Goal: Transaction & Acquisition: Purchase product/service

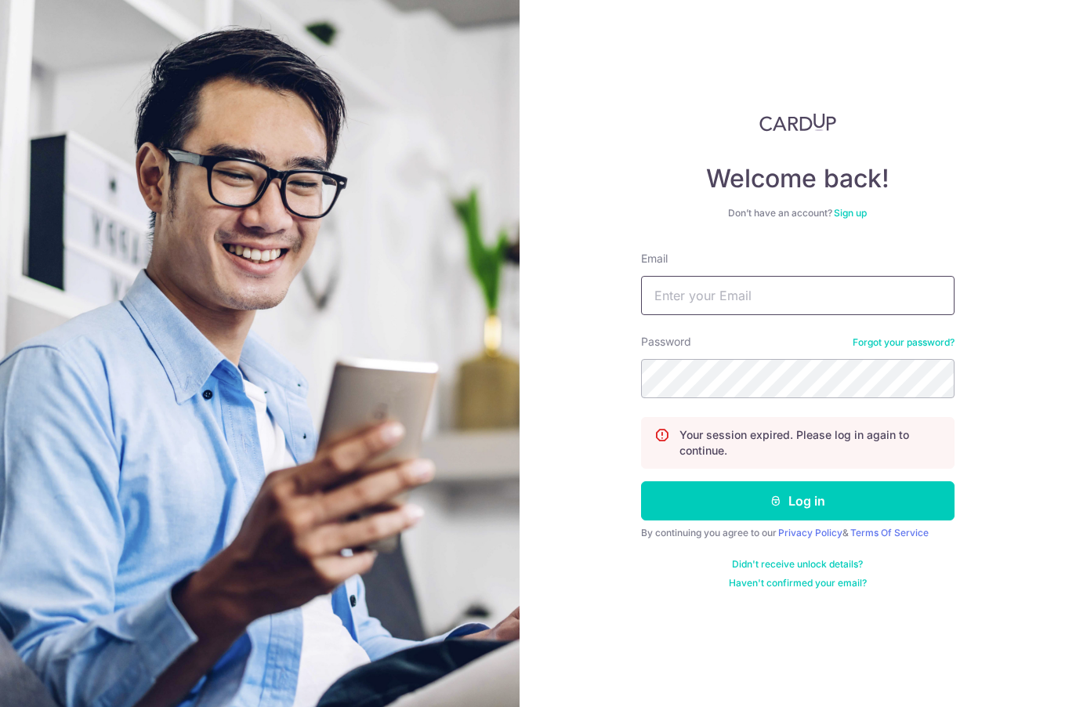
click at [683, 299] on input "Email" at bounding box center [797, 295] width 313 height 39
type input "alvin9000@hotmail.com"
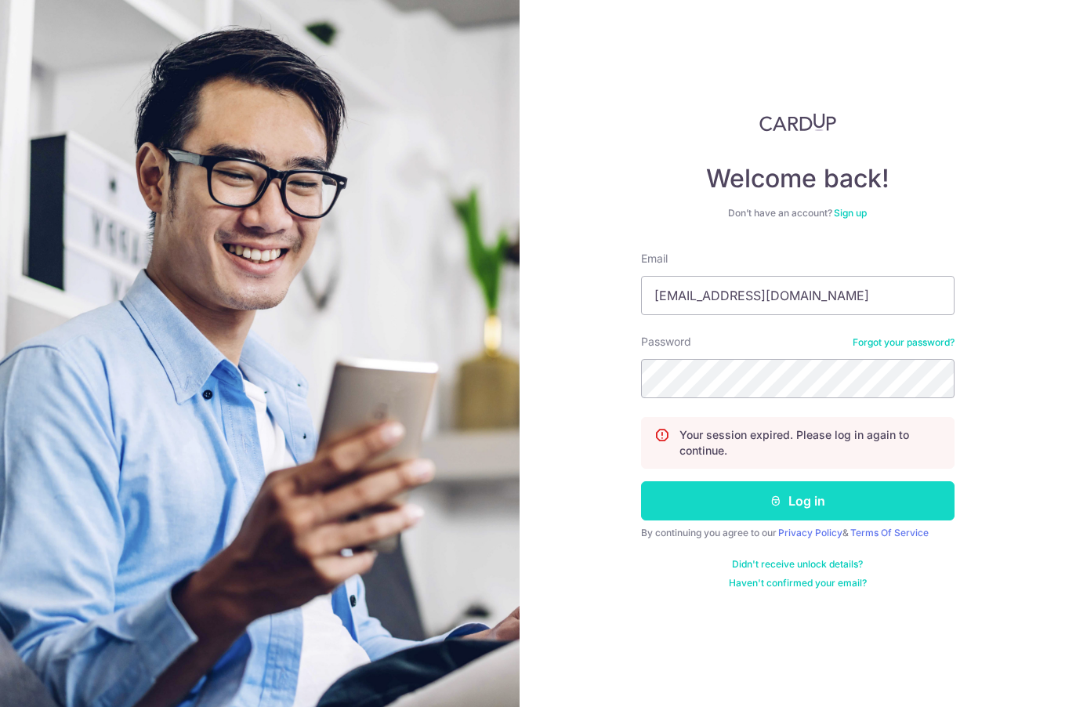
click at [776, 504] on icon "submit" at bounding box center [775, 500] width 13 height 13
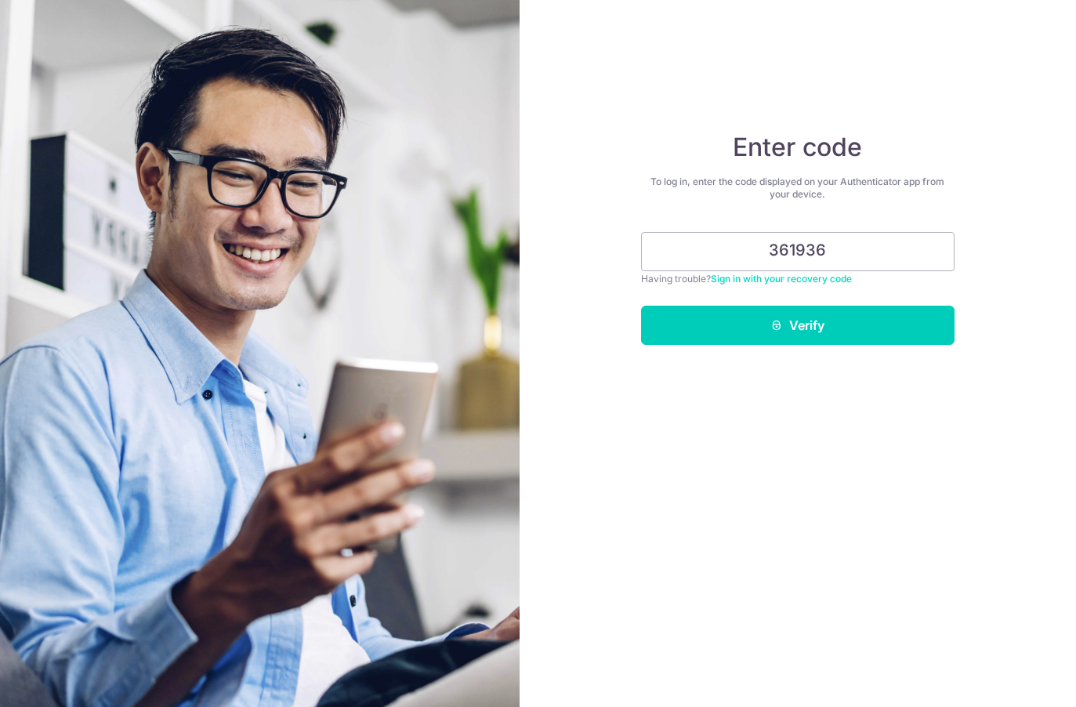
type input "361936"
click at [641, 306] on button "Verify" at bounding box center [797, 325] width 313 height 39
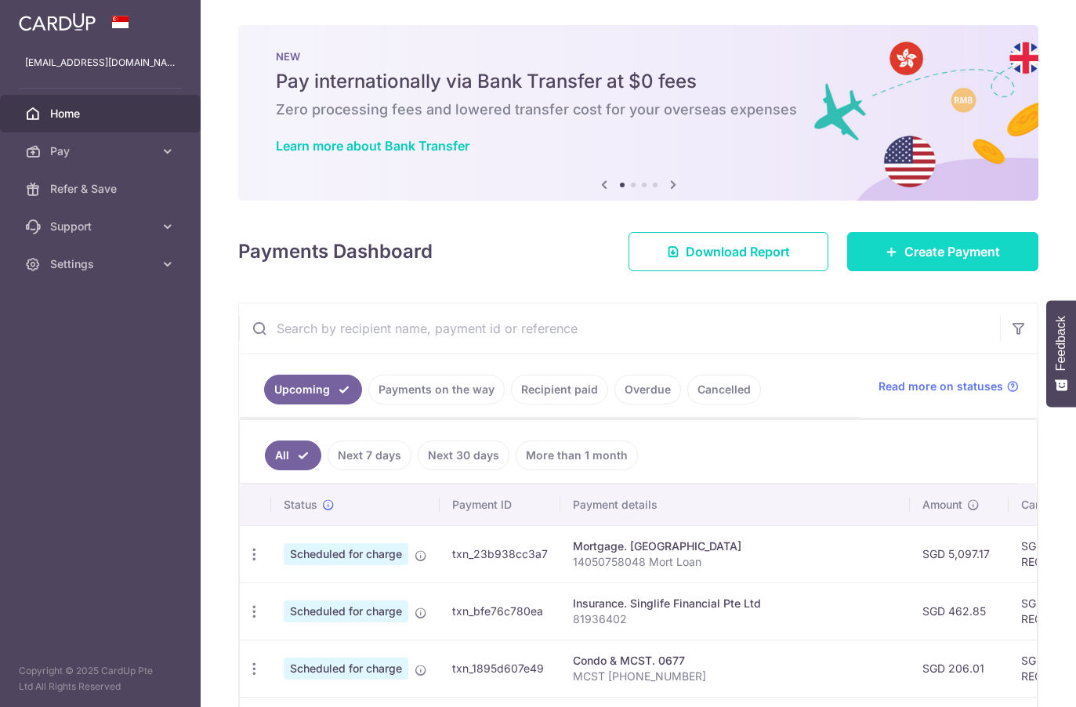
click at [945, 256] on span "Create Payment" at bounding box center [952, 251] width 96 height 19
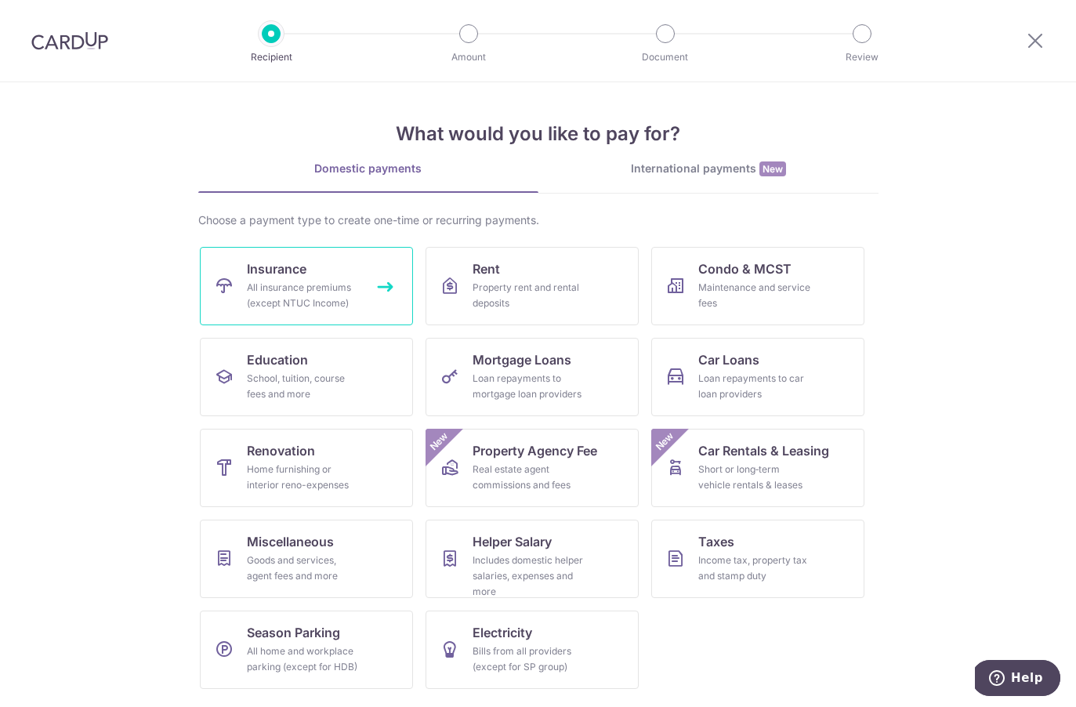
click at [315, 275] on link "Insurance All insurance premiums (except NTUC Income)" at bounding box center [306, 286] width 213 height 78
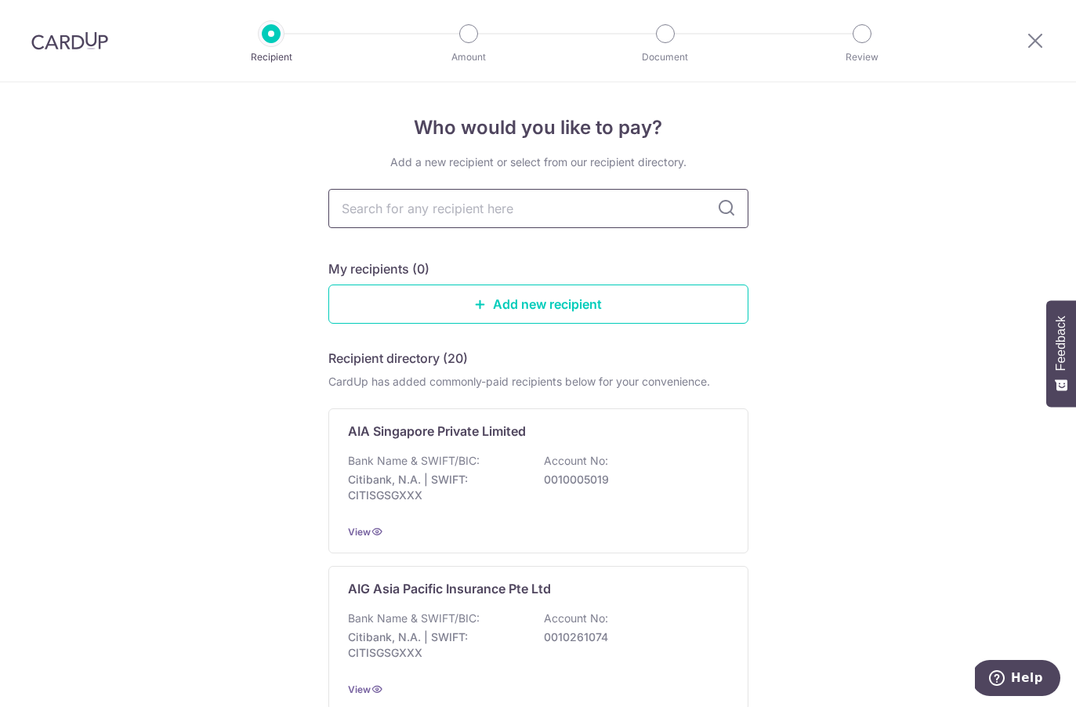
click at [588, 215] on input "text" at bounding box center [538, 208] width 420 height 39
click at [481, 219] on input "text" at bounding box center [538, 208] width 420 height 39
type input "aia"
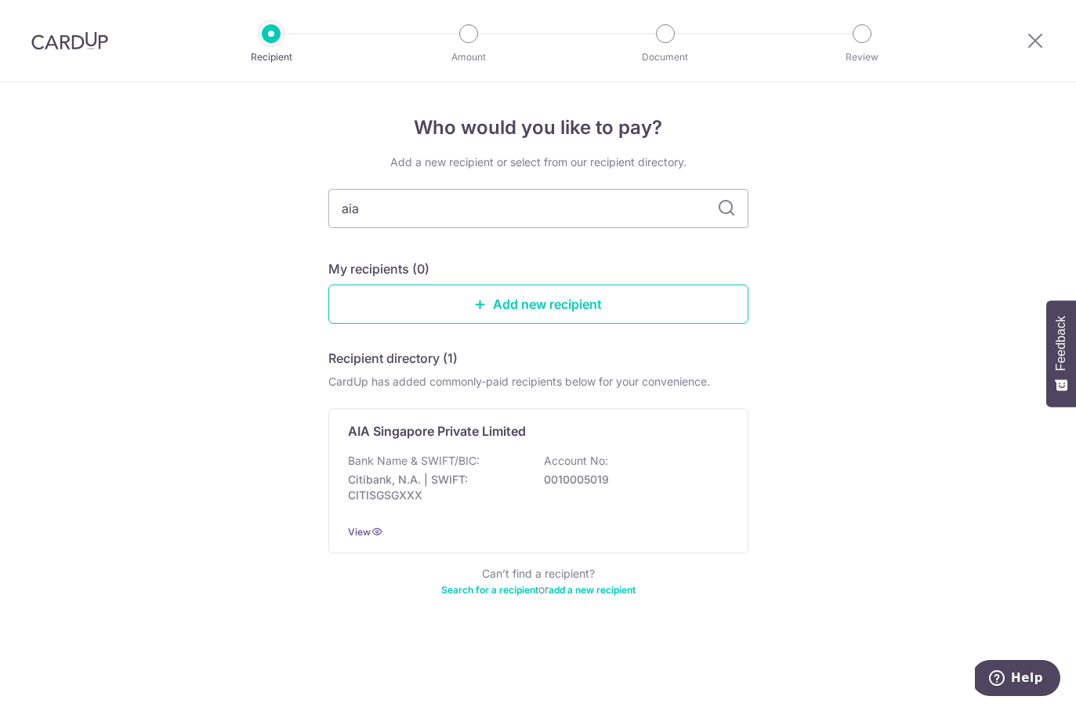
click at [728, 215] on icon at bounding box center [726, 208] width 19 height 19
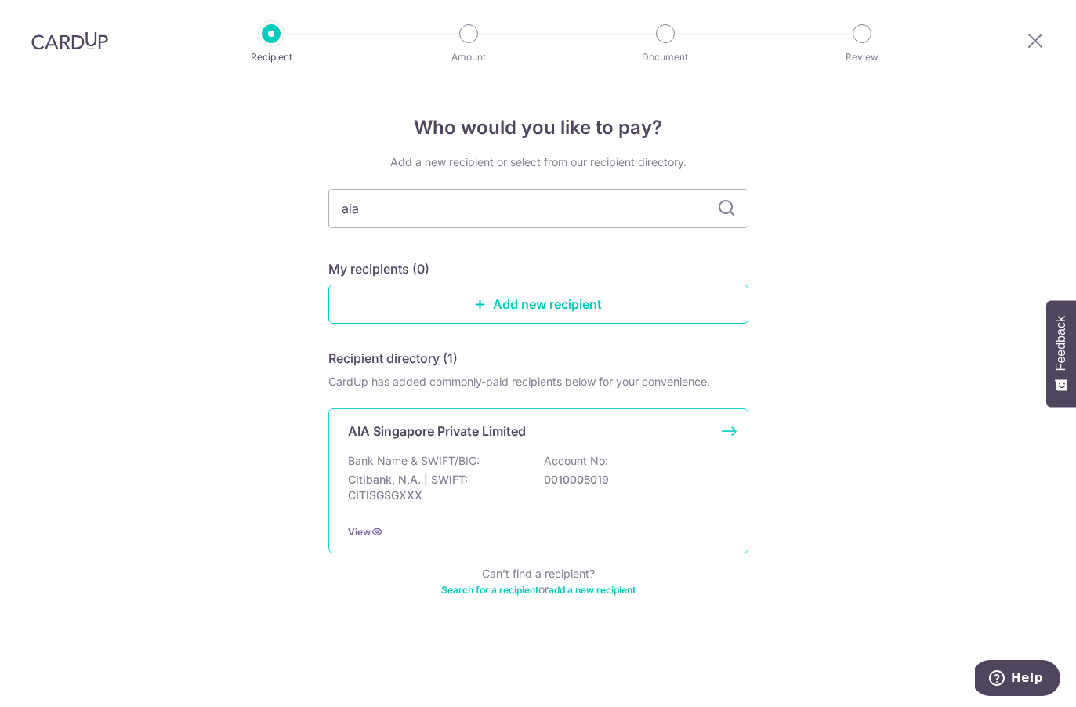
click at [532, 442] on div "AIA Singapore Private Limited Bank Name & SWIFT/BIC: Citibank, N.A. | SWIFT: CI…" at bounding box center [538, 480] width 420 height 145
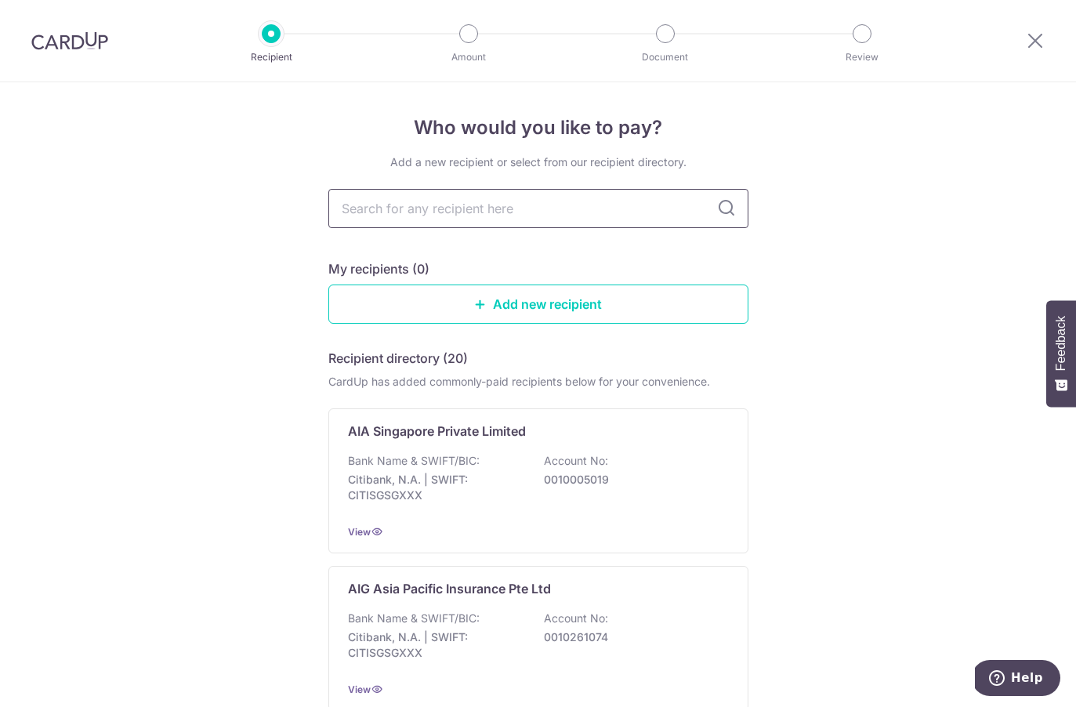
click at [499, 211] on input "text" at bounding box center [538, 208] width 420 height 39
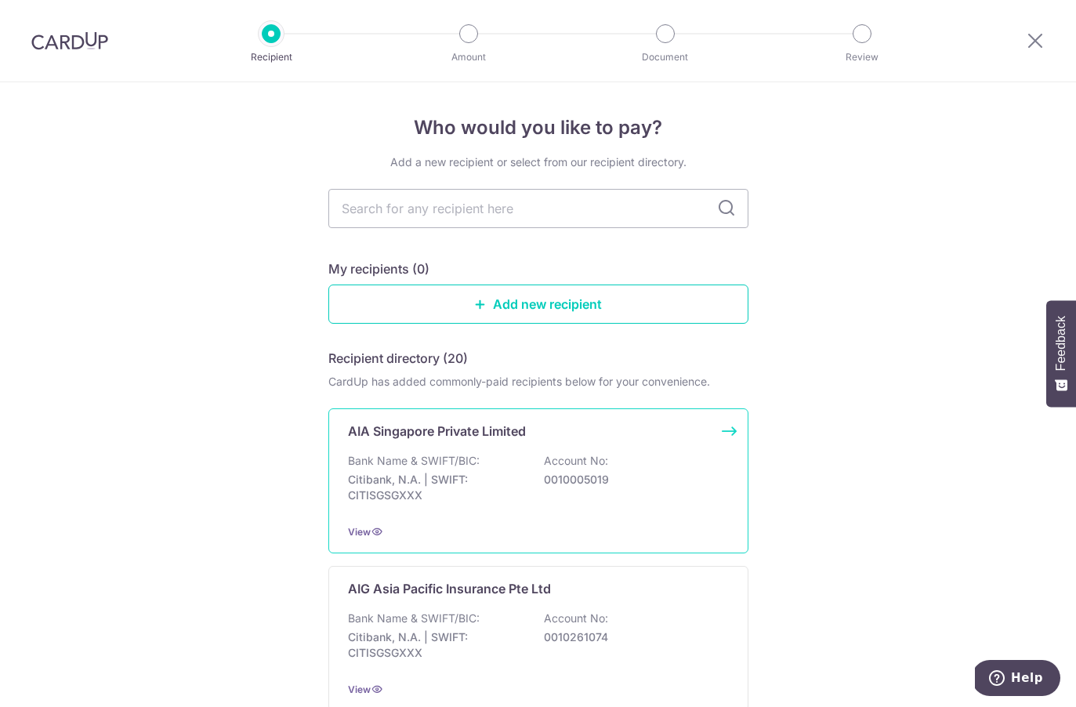
click at [484, 494] on p "Citibank, N.A. | SWIFT: CITISGSGXXX" at bounding box center [435, 487] width 175 height 31
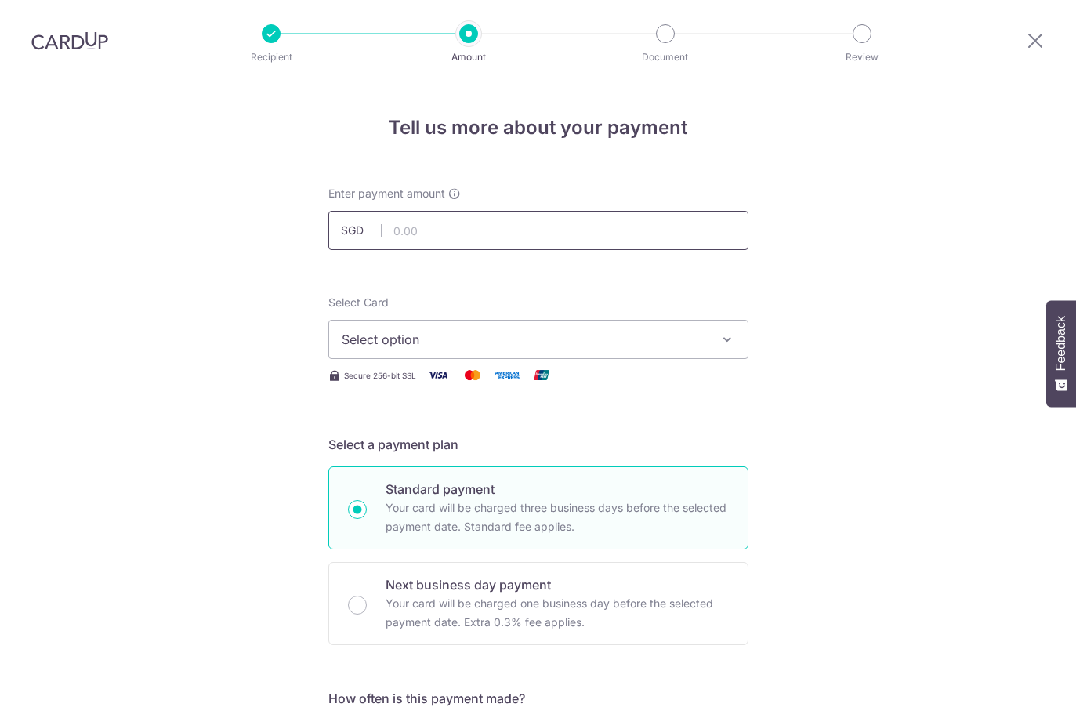
drag, startPoint x: 0, startPoint y: 0, endPoint x: 504, endPoint y: 232, distance: 554.5
click at [504, 232] on input "text" at bounding box center [538, 230] width 420 height 39
type input "4,124.18"
click at [537, 349] on button "Select option" at bounding box center [538, 339] width 420 height 39
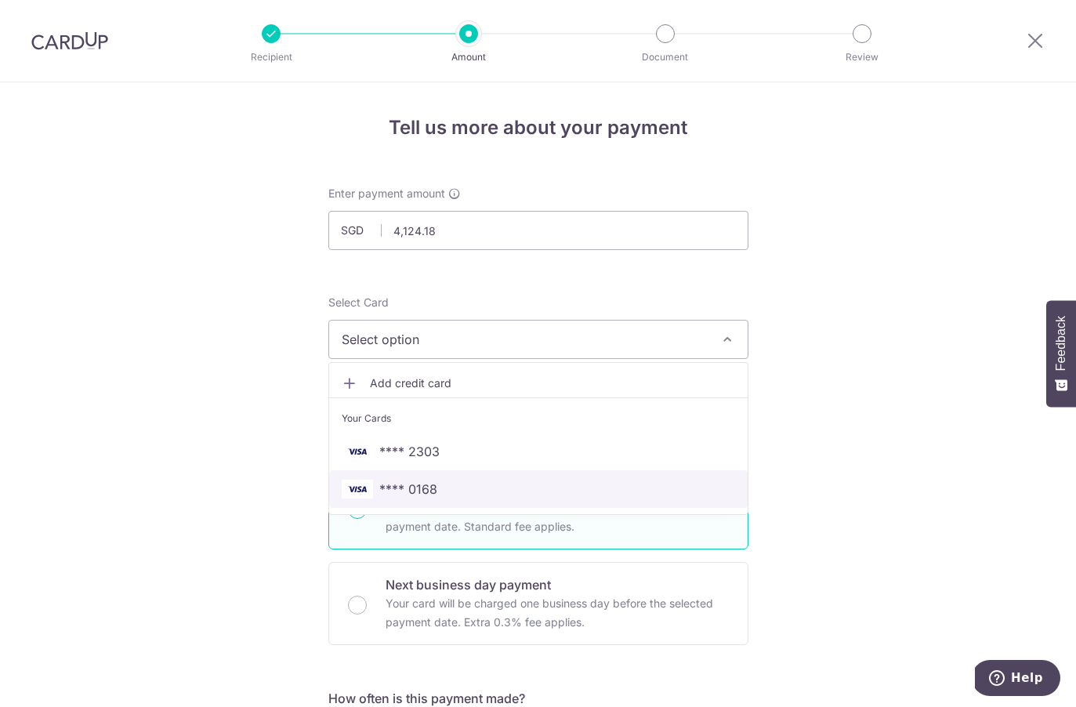
click at [496, 486] on span "**** 0168" at bounding box center [538, 488] width 393 height 19
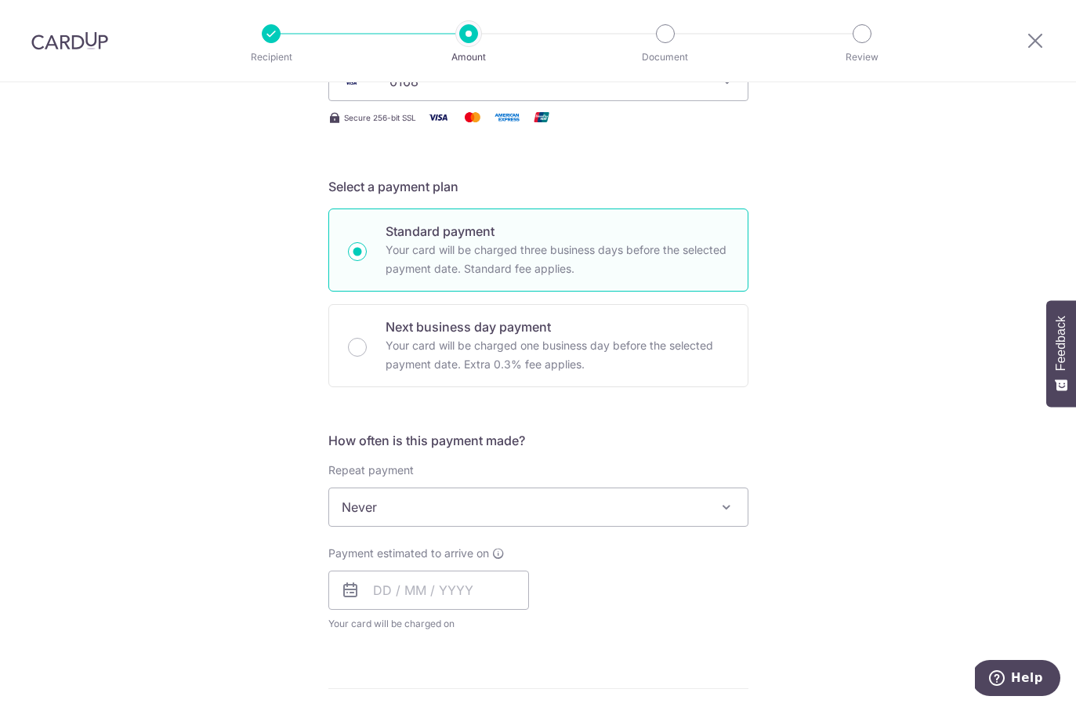
scroll to position [259, 0]
click at [461, 584] on input "text" at bounding box center [428, 589] width 201 height 39
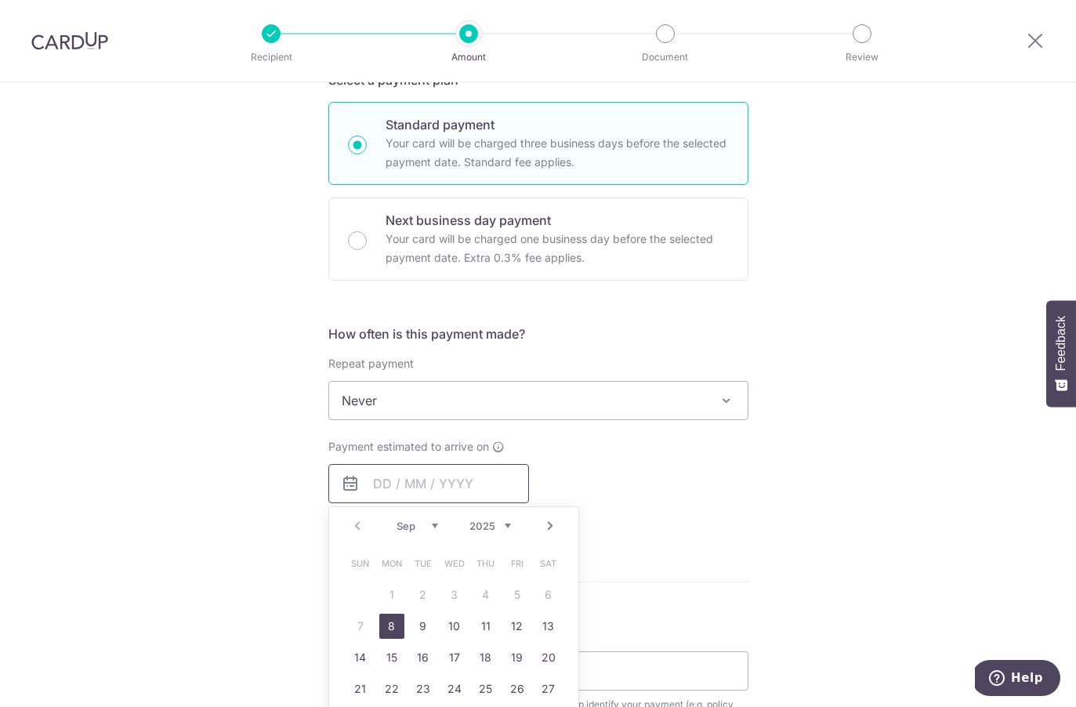
scroll to position [387, 0]
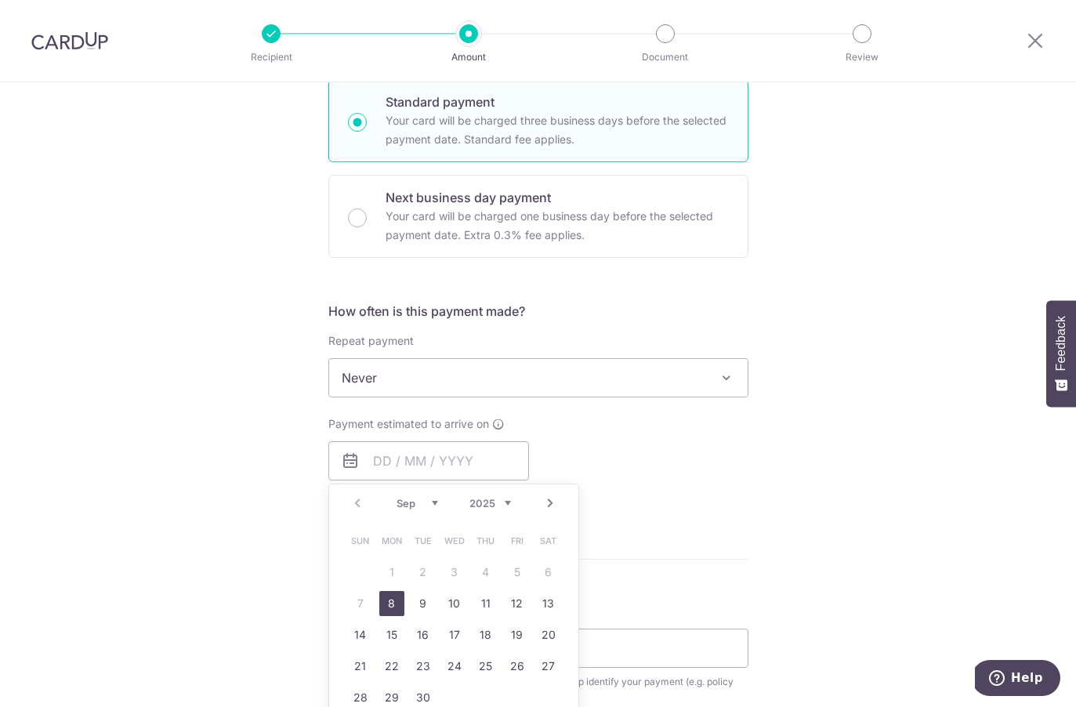
click at [398, 603] on link "8" at bounding box center [391, 603] width 25 height 25
type input "[DATE]"
click at [725, 581] on form "Enter payment amount SGD 4,124.18 4124.18 Select Card **** 0168 Add credit card…" at bounding box center [538, 419] width 420 height 1240
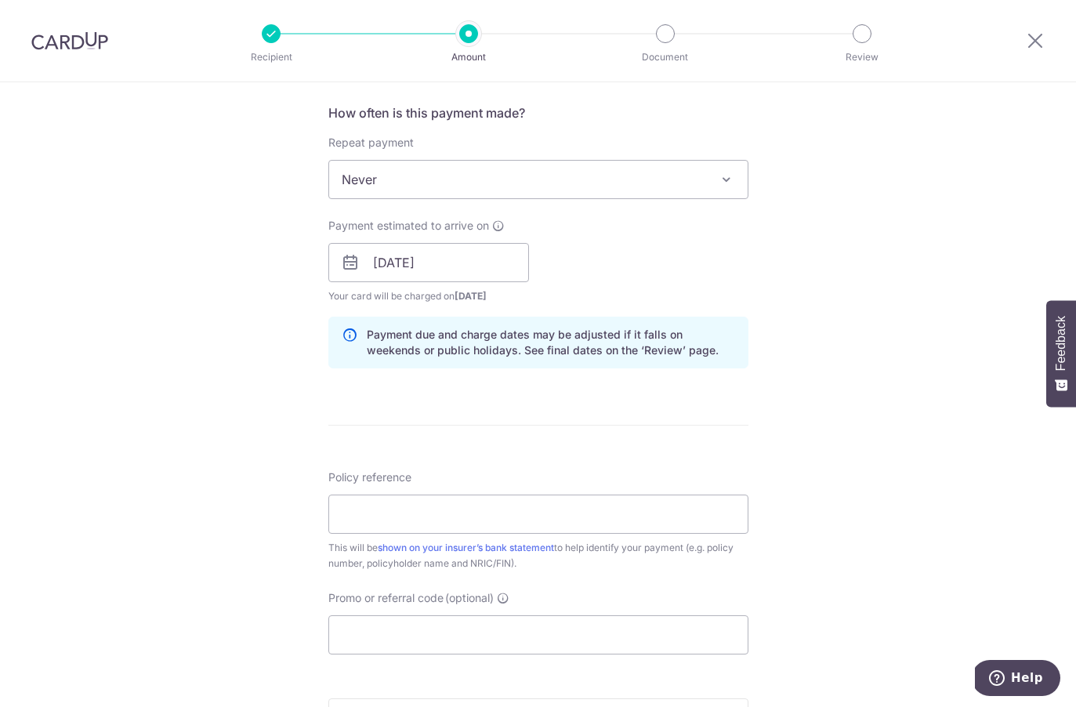
scroll to position [609, 0]
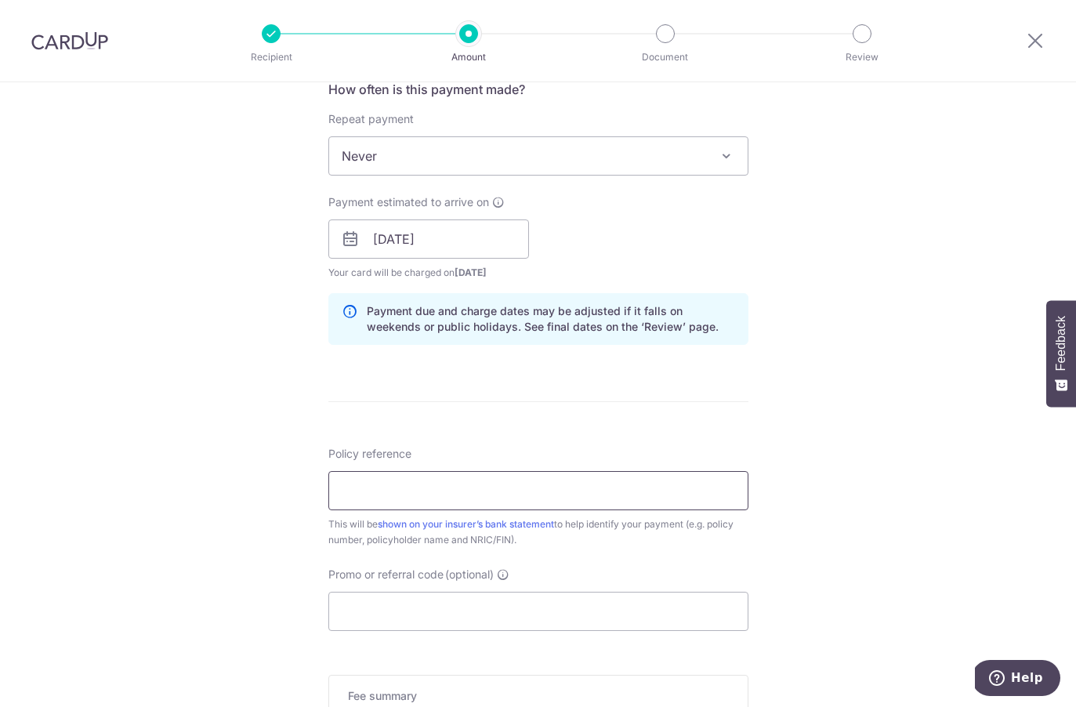
click at [511, 495] on input "Policy reference" at bounding box center [538, 490] width 420 height 39
type input "h232979048"
click at [411, 628] on input "Promo or referral code (optional)" at bounding box center [538, 610] width 420 height 39
paste input "OFF225"
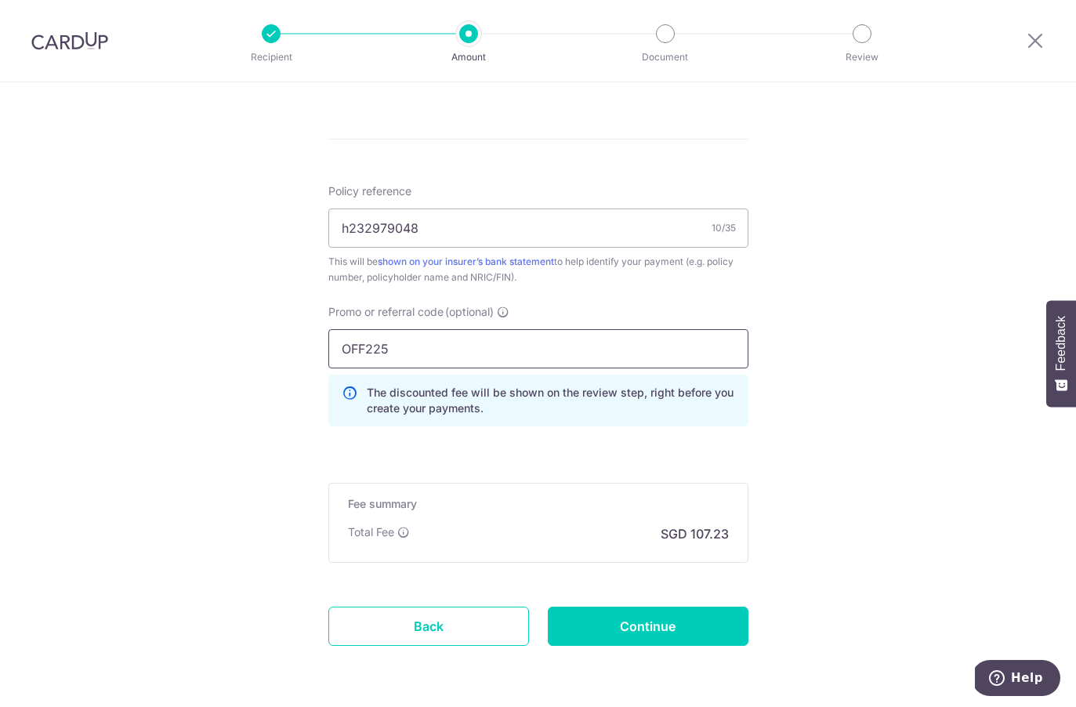
scroll to position [871, 0]
type input "OFF225"
click at [621, 631] on input "Continue" at bounding box center [648, 625] width 201 height 39
type input "Create Schedule"
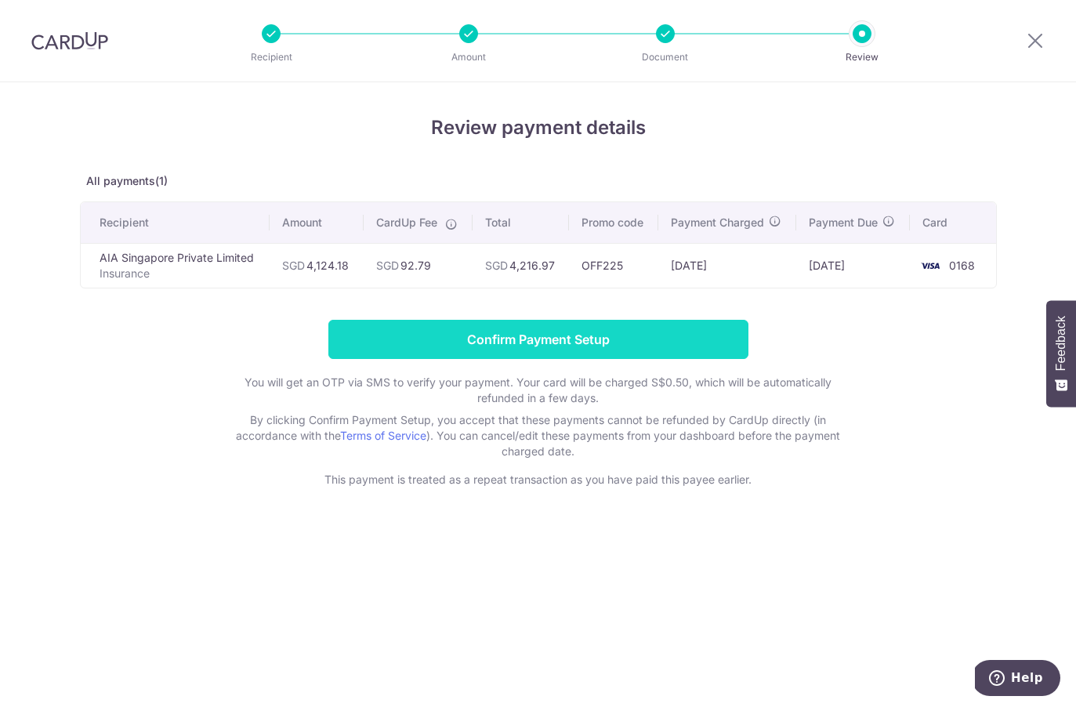
click at [541, 338] on input "Confirm Payment Setup" at bounding box center [538, 339] width 420 height 39
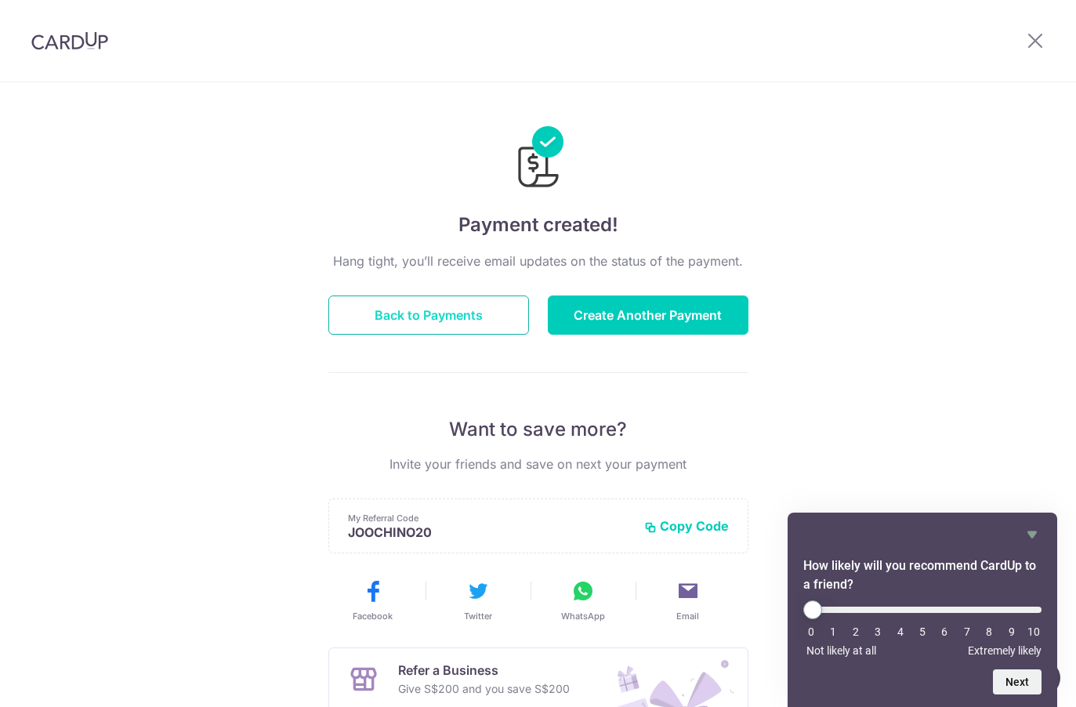
click at [481, 308] on button "Back to Payments" at bounding box center [428, 314] width 201 height 39
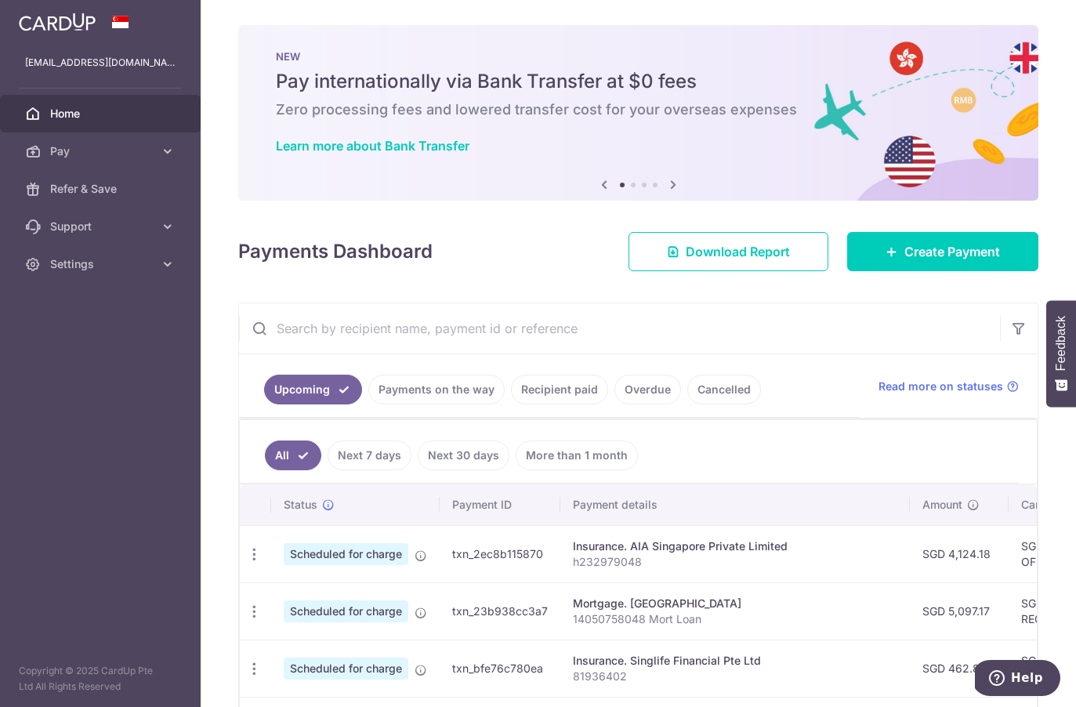
click at [616, 561] on p "h232979048" at bounding box center [735, 562] width 324 height 16
copy p "h232979048"
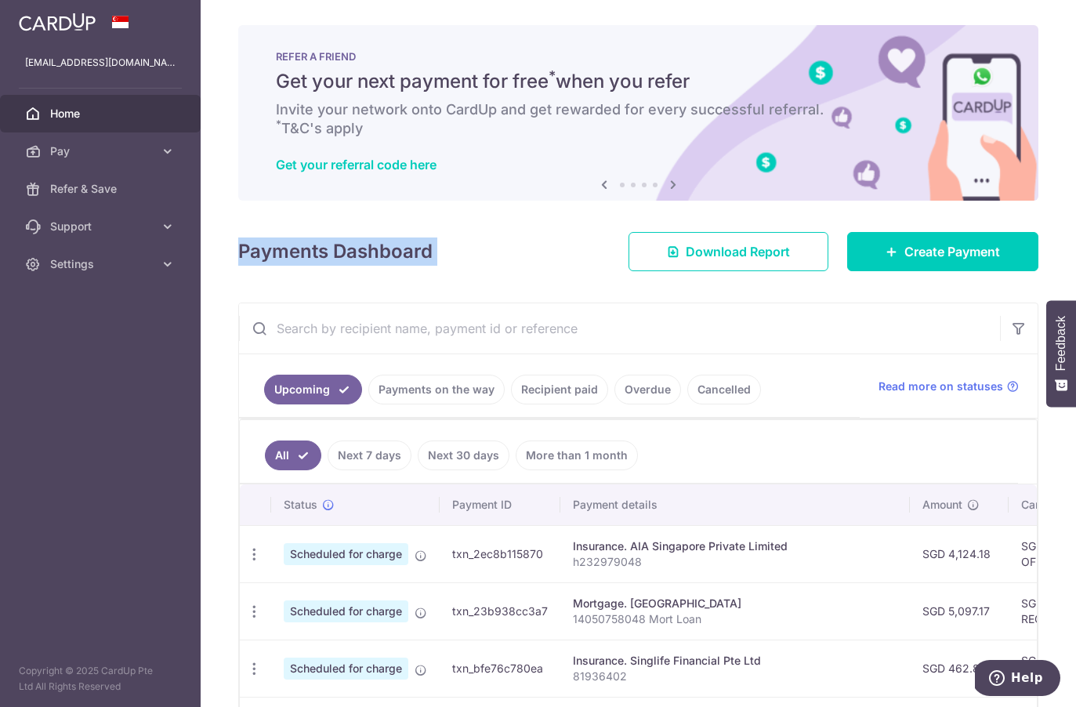
drag, startPoint x: 229, startPoint y: 249, endPoint x: 483, endPoint y: 324, distance: 265.3
click at [483, 324] on div "× Pause Schedule Pause all future payments in this series Pause just this one p…" at bounding box center [638, 353] width 875 height 707
click at [503, 298] on div "× Pause Schedule Pause all future payments in this series Pause just this one p…" at bounding box center [638, 353] width 875 height 707
drag, startPoint x: 503, startPoint y: 298, endPoint x: 279, endPoint y: 269, distance: 226.0
click at [279, 269] on div "× Pause Schedule Pause all future payments in this series Pause just this one p…" at bounding box center [638, 353] width 875 height 707
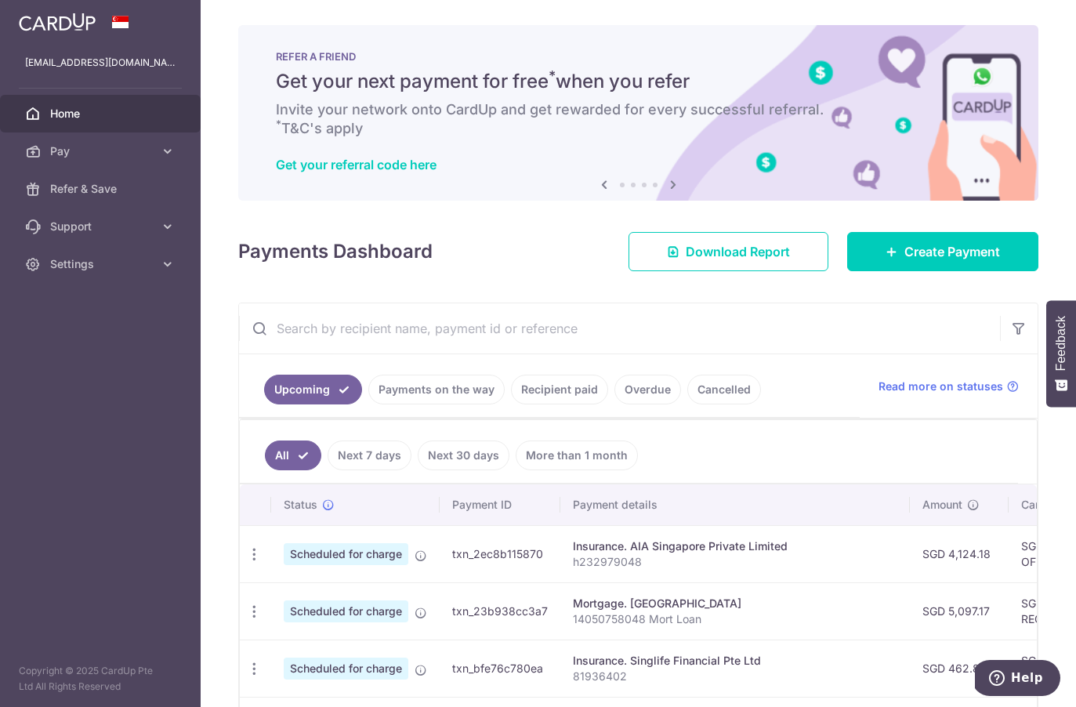
drag, startPoint x: 244, startPoint y: 253, endPoint x: 675, endPoint y: 621, distance: 566.8
click at [675, 621] on div "× Pause Schedule Pause all future payments in this series Pause just this one p…" at bounding box center [638, 353] width 875 height 707
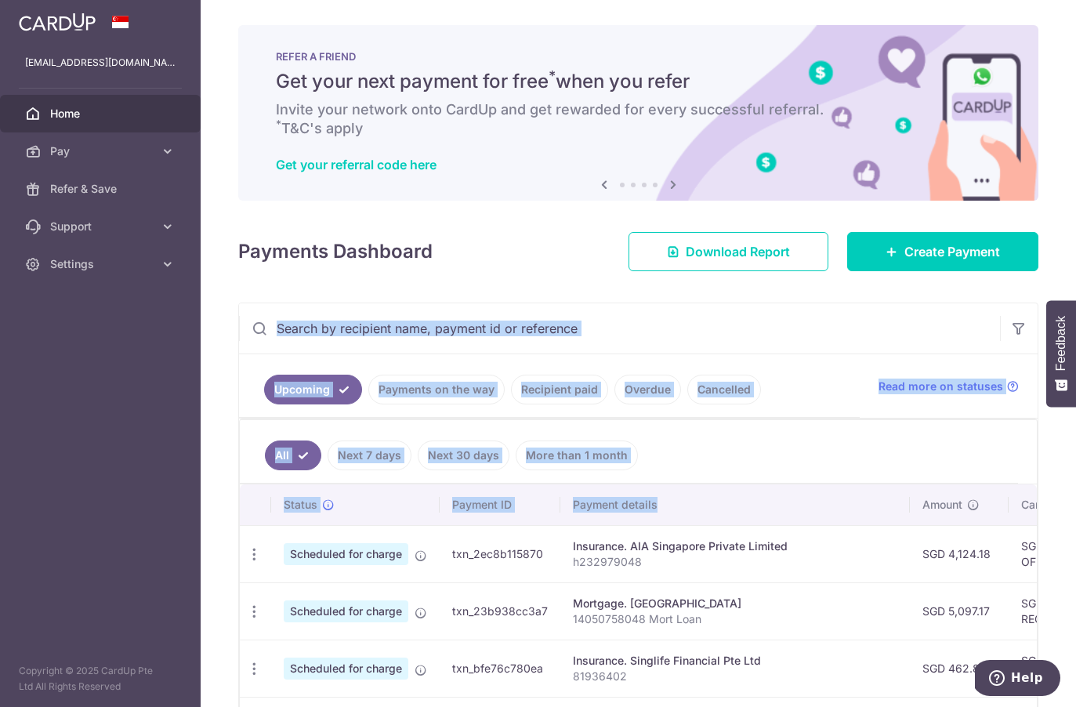
drag, startPoint x: 667, startPoint y: 508, endPoint x: 344, endPoint y: 288, distance: 391.3
click at [344, 288] on div "× Pause Schedule Pause all future payments in this series Pause just this one p…" at bounding box center [638, 353] width 875 height 707
drag, startPoint x: 238, startPoint y: 243, endPoint x: 674, endPoint y: 474, distance: 493.1
click at [674, 474] on div "× Pause Schedule Pause all future payments in this series Pause just this one p…" at bounding box center [638, 353] width 875 height 707
click at [674, 474] on ul "All Next 7 days Next 30 days More than 1 month" at bounding box center [629, 451] width 778 height 63
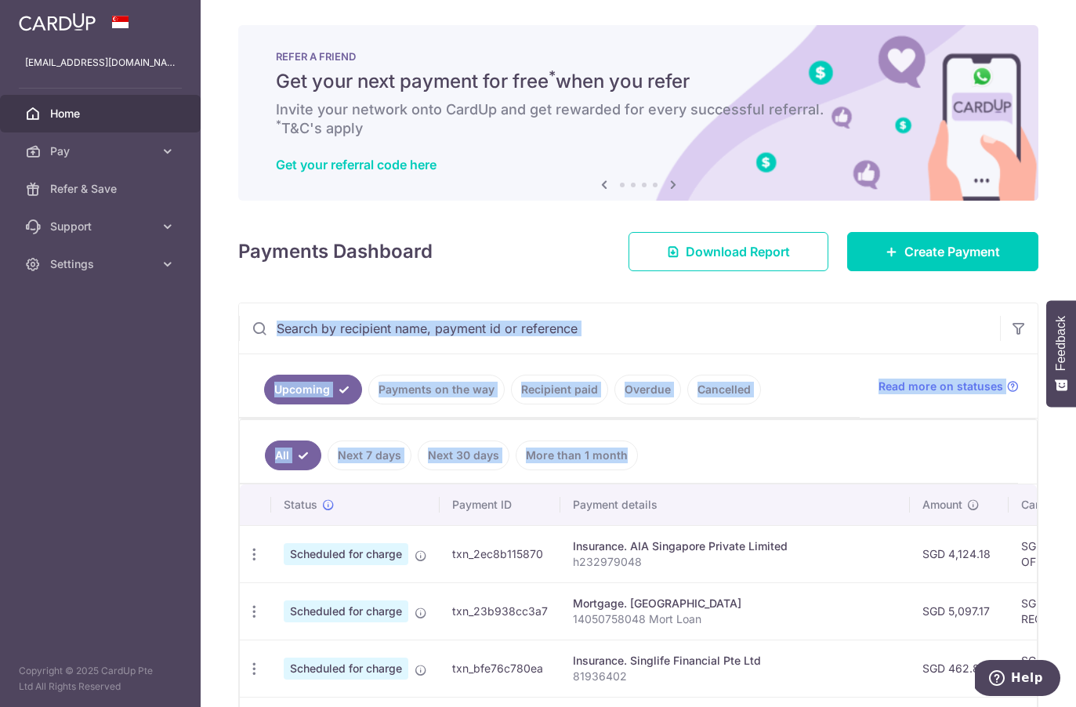
drag, startPoint x: 674, startPoint y: 474, endPoint x: 297, endPoint y: 293, distance: 418.0
click at [297, 293] on div "× Pause Schedule Pause all future payments in this series Pause just this one p…" at bounding box center [638, 353] width 875 height 707
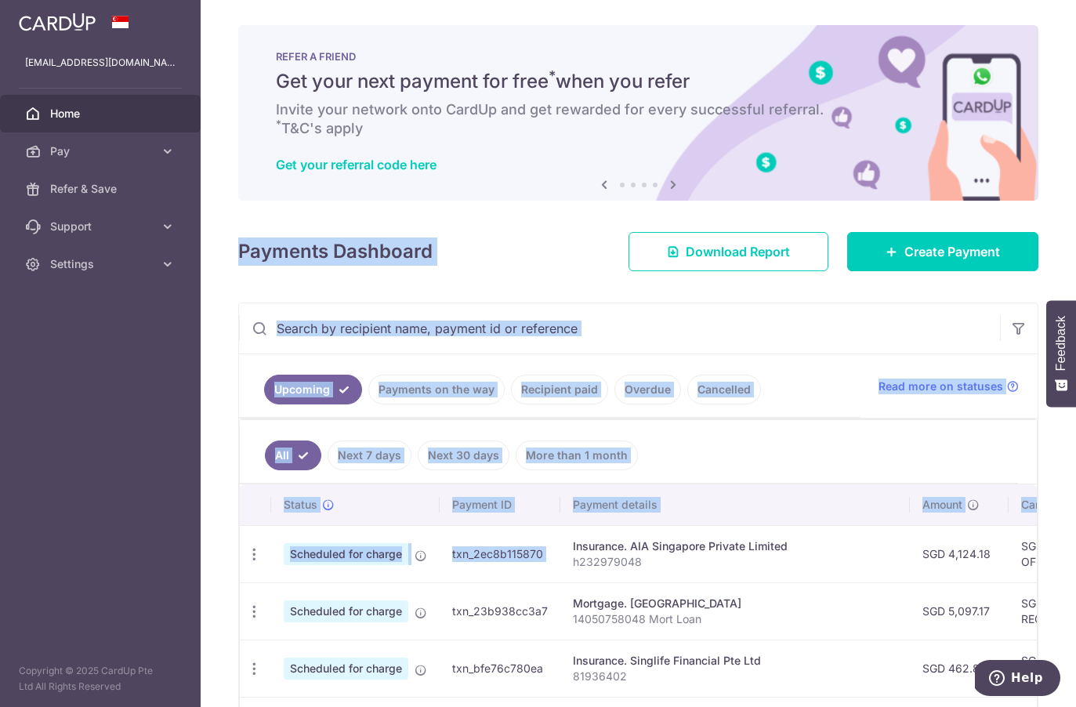
drag, startPoint x: 243, startPoint y: 248, endPoint x: 811, endPoint y: 561, distance: 648.3
click at [811, 561] on div "× Pause Schedule Pause all future payments in this series Pause just this one p…" at bounding box center [638, 353] width 875 height 707
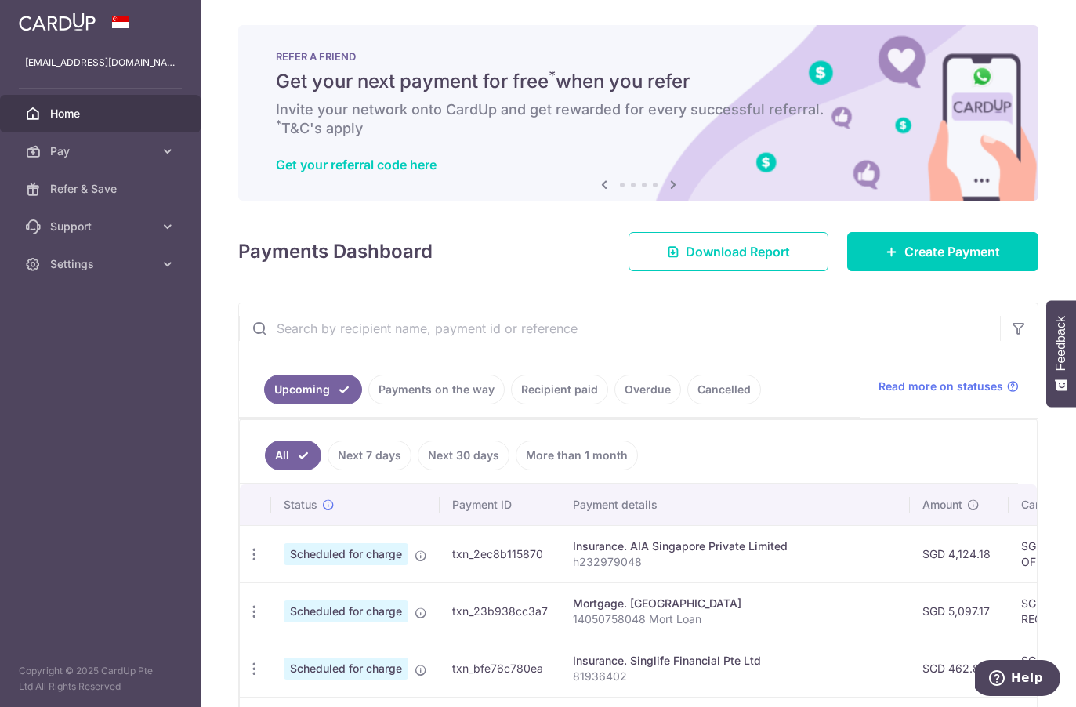
click at [767, 464] on ul "All Next 7 days Next 30 days More than 1 month" at bounding box center [629, 451] width 778 height 63
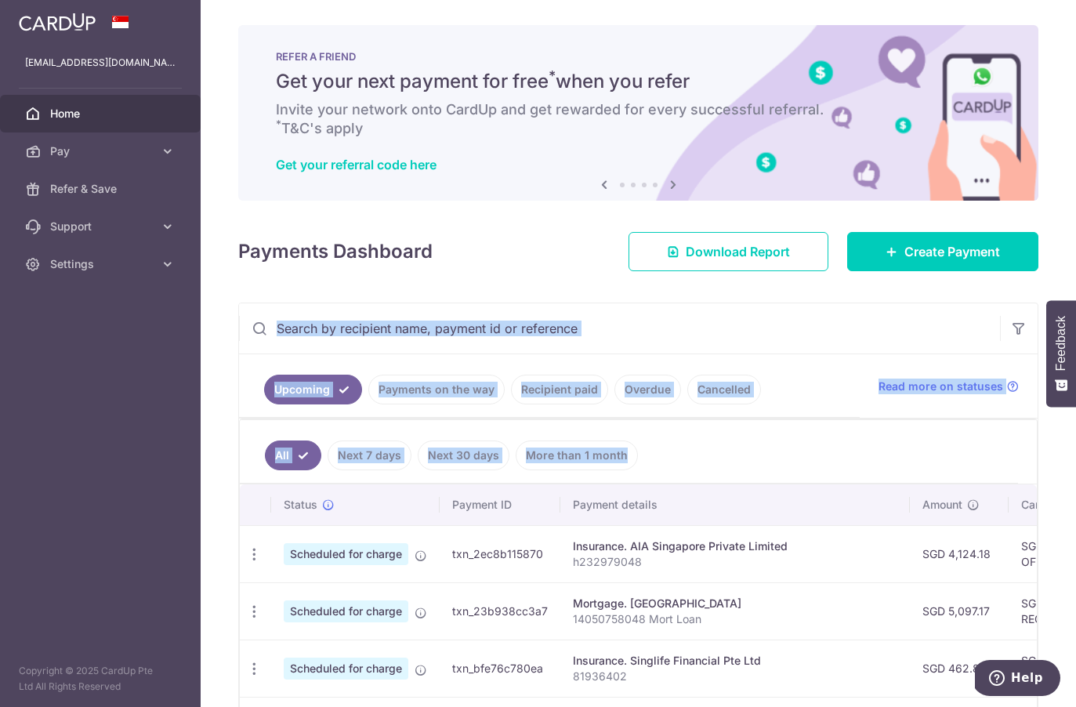
drag, startPoint x: 767, startPoint y: 464, endPoint x: 264, endPoint y: 269, distance: 539.2
click at [264, 269] on div "× Pause Schedule Pause all future payments in this series Pause just this one p…" at bounding box center [638, 353] width 875 height 707
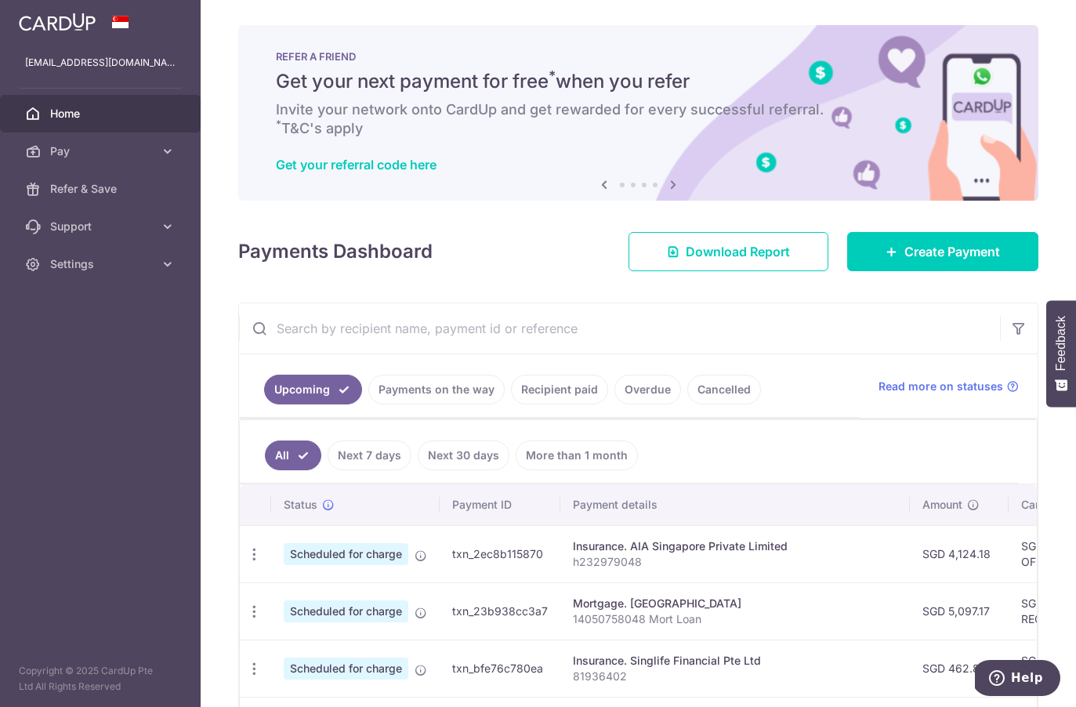
click at [240, 244] on h4 "Payments Dashboard" at bounding box center [335, 251] width 194 height 28
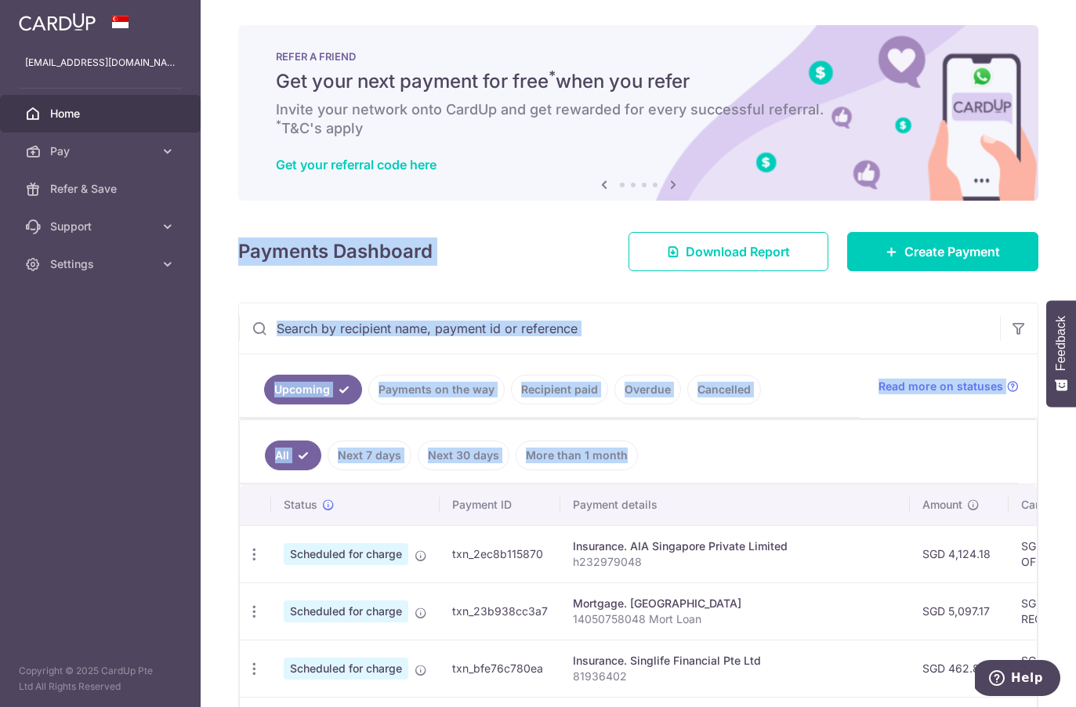
drag, startPoint x: 240, startPoint y: 244, endPoint x: 758, endPoint y: 483, distance: 570.6
click at [758, 483] on div "× Pause Schedule Pause all future payments in this series Pause just this one p…" at bounding box center [638, 353] width 875 height 707
click at [758, 483] on div "All Next 7 days Next 30 days More than 1 month" at bounding box center [638, 452] width 797 height 64
drag, startPoint x: 758, startPoint y: 483, endPoint x: 229, endPoint y: 223, distance: 589.3
click at [229, 223] on div "× Pause Schedule Pause all future payments in this series Pause just this one p…" at bounding box center [638, 353] width 875 height 707
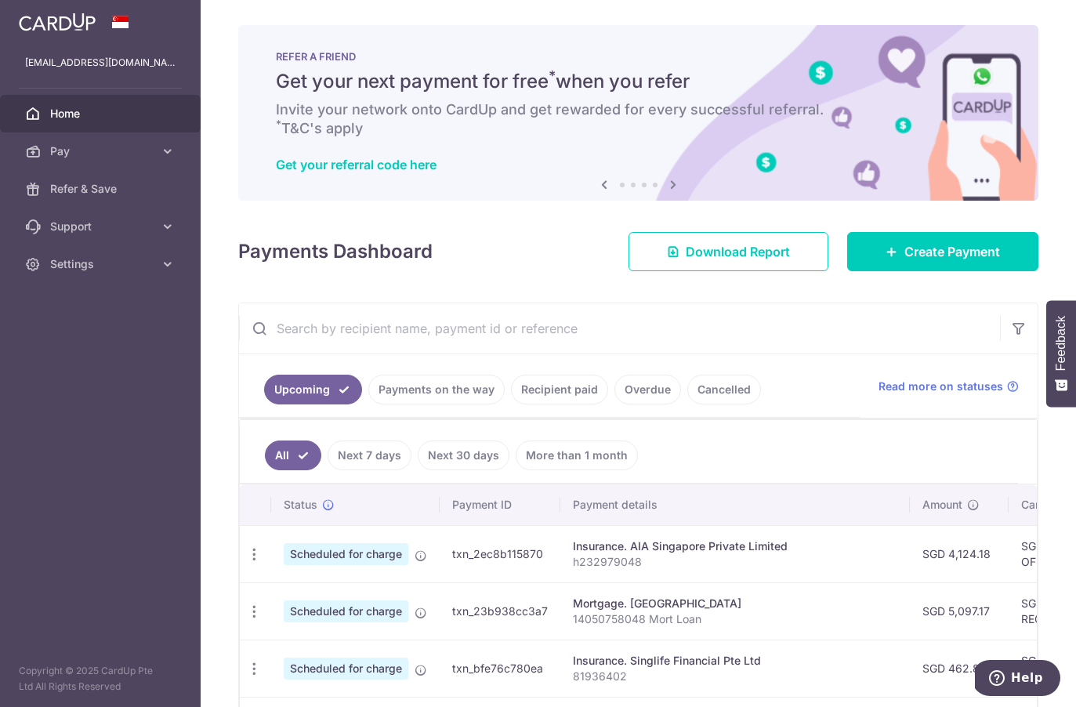
click at [239, 247] on h4 "Payments Dashboard" at bounding box center [335, 251] width 194 height 28
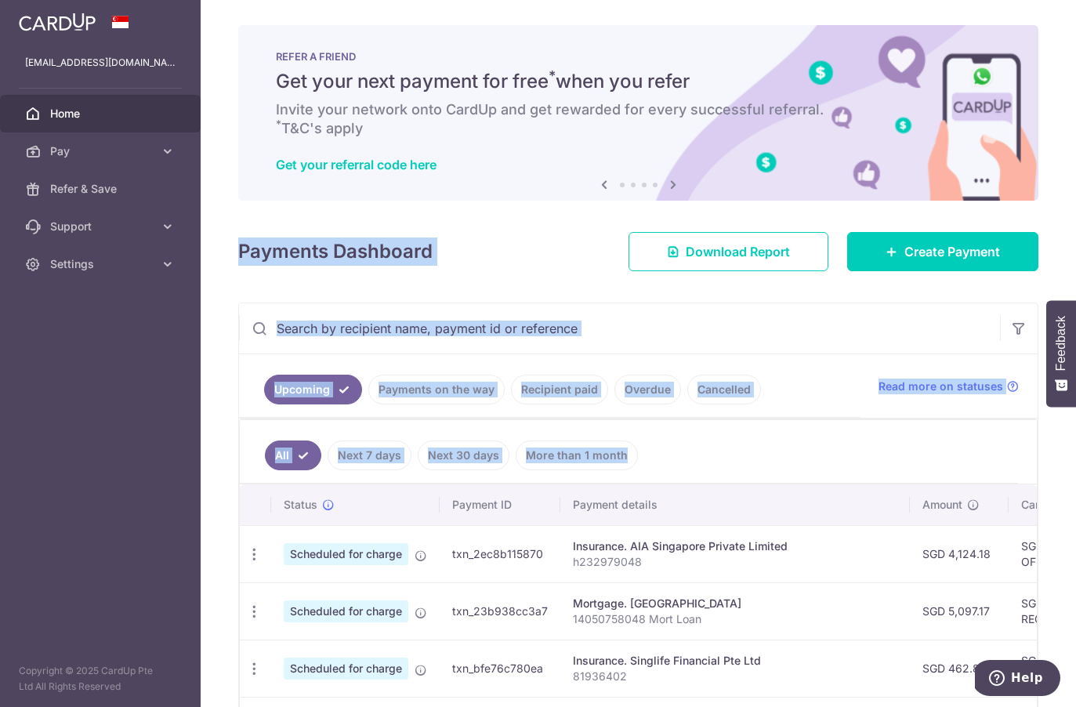
drag, startPoint x: 239, startPoint y: 247, endPoint x: 688, endPoint y: 470, distance: 501.3
click at [688, 470] on div "× Pause Schedule Pause all future payments in this series Pause just this one p…" at bounding box center [638, 353] width 875 height 707
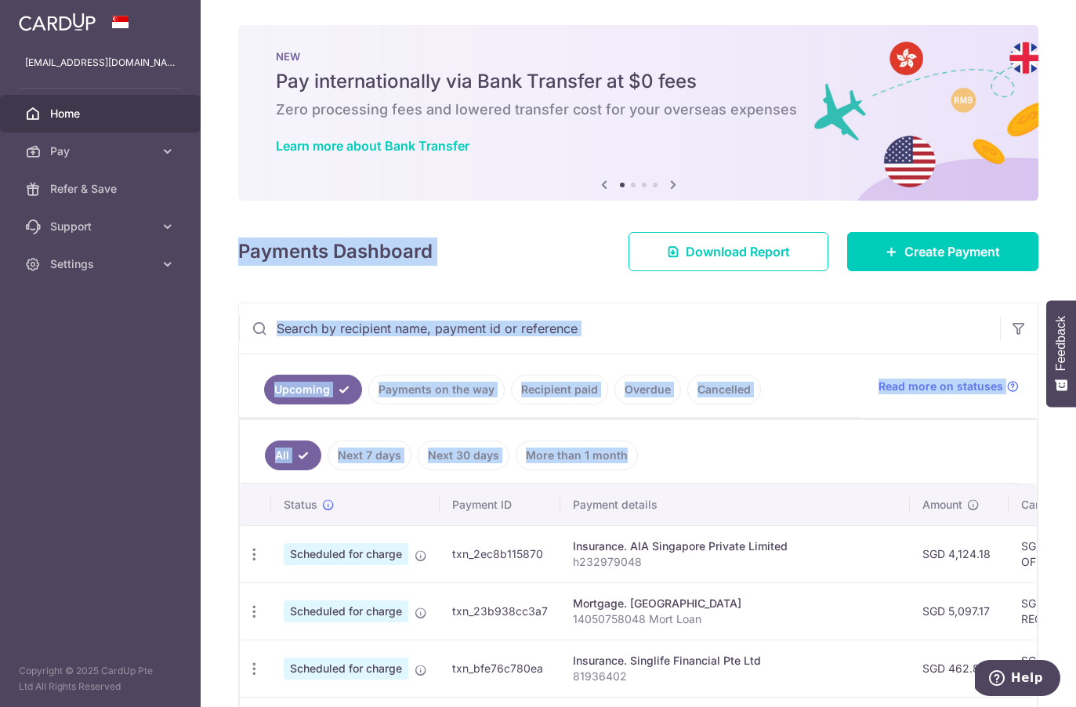
click at [688, 470] on ul "All Next 7 days Next 30 days More than 1 month" at bounding box center [629, 451] width 778 height 63
drag, startPoint x: 688, startPoint y: 470, endPoint x: 268, endPoint y: 224, distance: 486.7
click at [268, 224] on div "× Pause Schedule Pause all future payments in this series Pause just this one p…" at bounding box center [638, 353] width 875 height 707
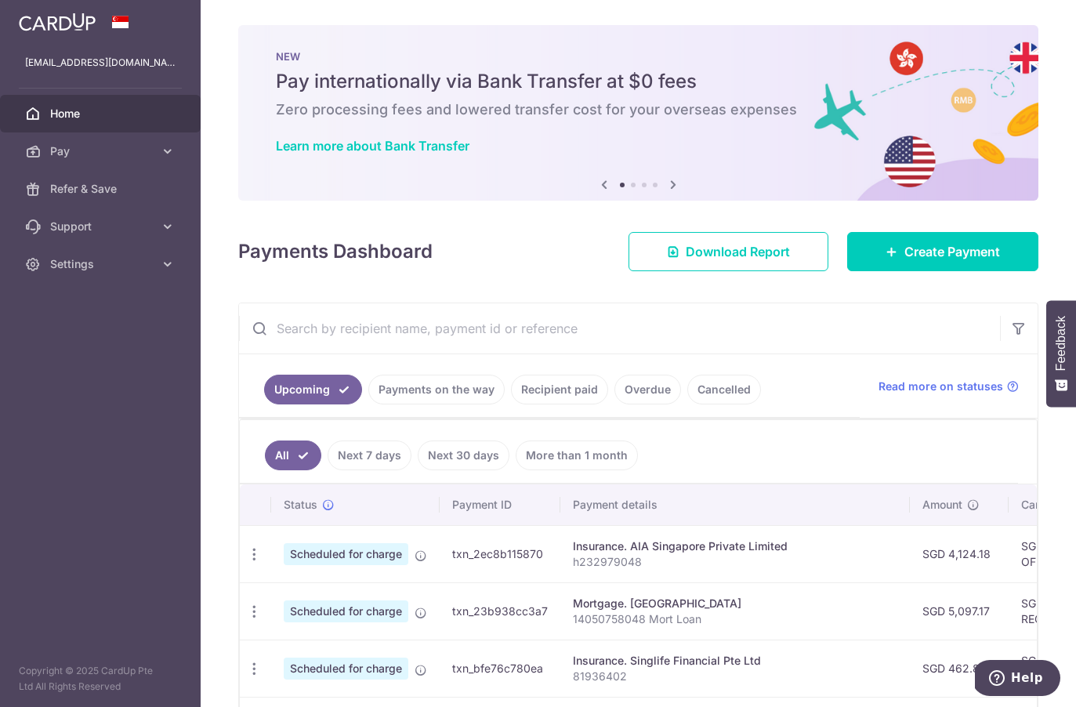
click at [253, 249] on h4 "Payments Dashboard" at bounding box center [335, 251] width 194 height 28
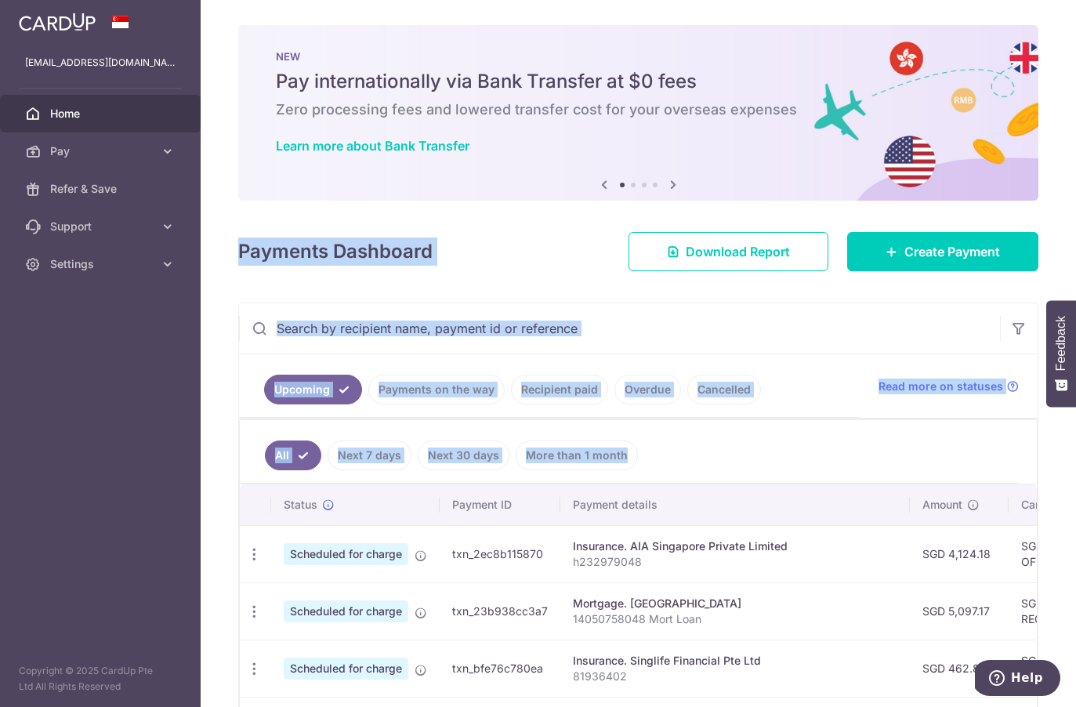
drag, startPoint x: 253, startPoint y: 249, endPoint x: 733, endPoint y: 468, distance: 528.0
click at [733, 468] on div "× Pause Schedule Pause all future payments in this series Pause just this one p…" at bounding box center [638, 353] width 875 height 707
click at [733, 468] on ul "All Next 7 days Next 30 days More than 1 month" at bounding box center [629, 451] width 778 height 63
drag, startPoint x: 733, startPoint y: 468, endPoint x: 277, endPoint y: 238, distance: 510.8
click at [277, 238] on div "× Pause Schedule Pause all future payments in this series Pause just this one p…" at bounding box center [638, 353] width 875 height 707
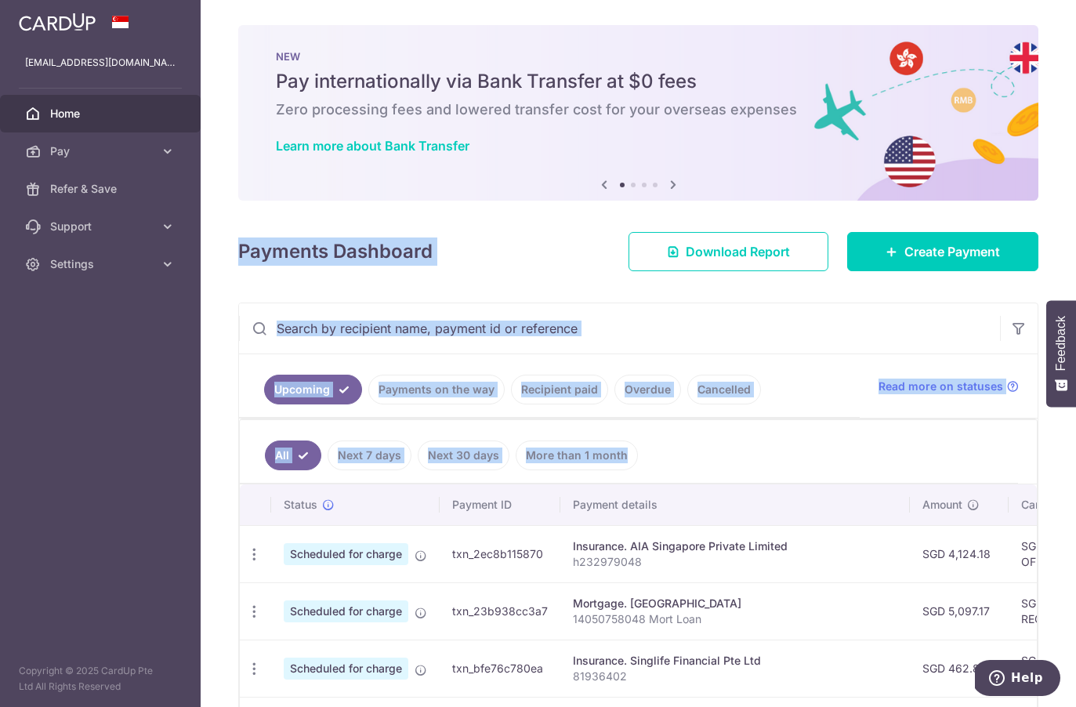
click at [277, 238] on h4 "Payments Dashboard" at bounding box center [335, 251] width 194 height 28
drag, startPoint x: 277, startPoint y: 238, endPoint x: 685, endPoint y: 450, distance: 459.4
click at [685, 450] on div "× Pause Schedule Pause all future payments in this series Pause just this one p…" at bounding box center [638, 353] width 875 height 707
click at [685, 450] on ul "All Next 7 days Next 30 days More than 1 month" at bounding box center [629, 451] width 778 height 63
drag, startPoint x: 685, startPoint y: 450, endPoint x: 295, endPoint y: 306, distance: 416.2
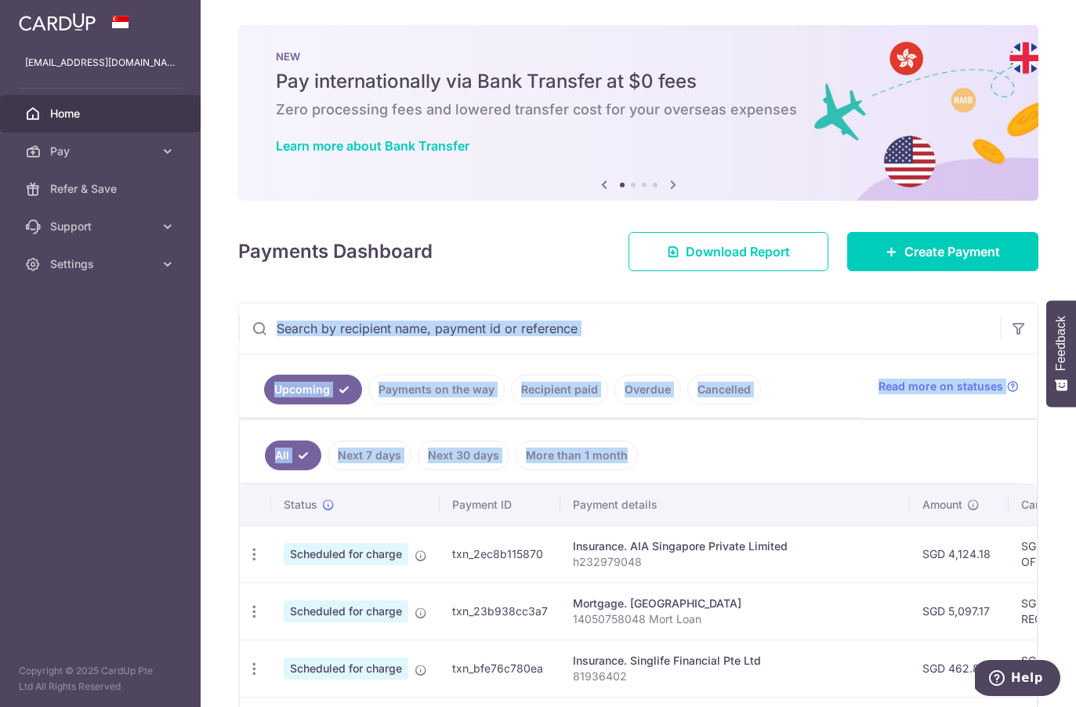
click at [295, 306] on div "Upcoming Payments on the way Recipient paid Overdue Cancelled Read more on stat…" at bounding box center [638, 719] width 800 height 835
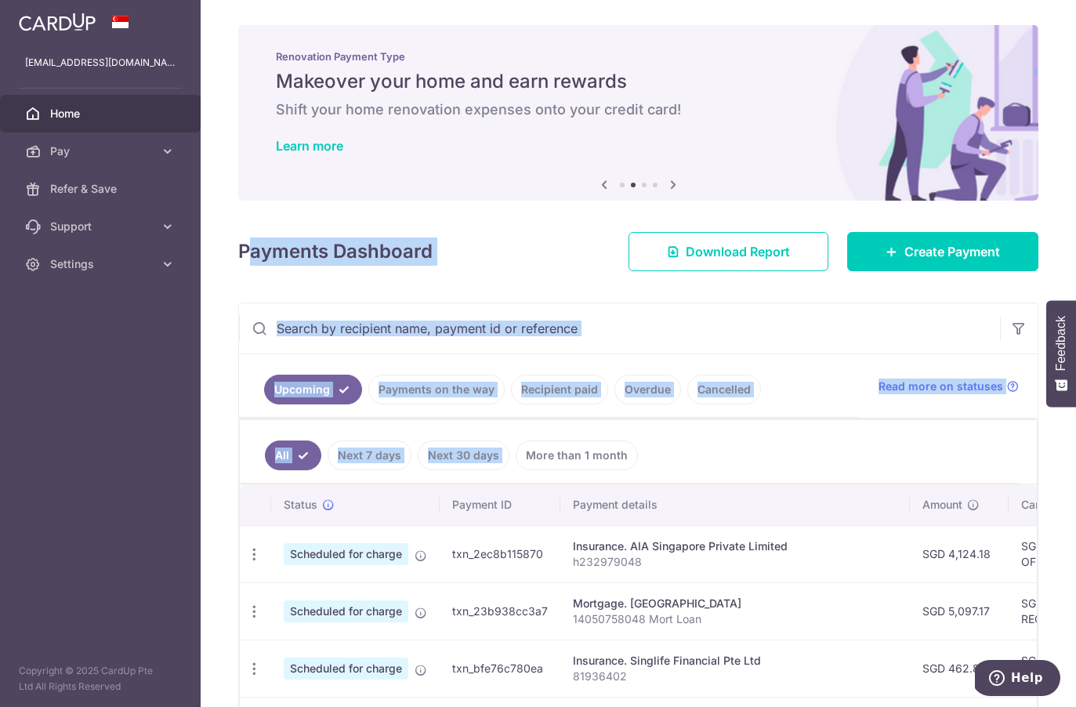
drag, startPoint x: 244, startPoint y: 251, endPoint x: 870, endPoint y: 567, distance: 701.4
click at [870, 567] on div "× Pause Schedule Pause all future payments in this series Pause just this one p…" at bounding box center [638, 353] width 875 height 707
click at [779, 474] on ul "All Next 7 days Next 30 days More than 1 month" at bounding box center [629, 451] width 778 height 63
drag, startPoint x: 779, startPoint y: 474, endPoint x: 385, endPoint y: 289, distance: 436.0
click at [385, 289] on div "× Pause Schedule Pause all future payments in this series Pause just this one p…" at bounding box center [638, 353] width 875 height 707
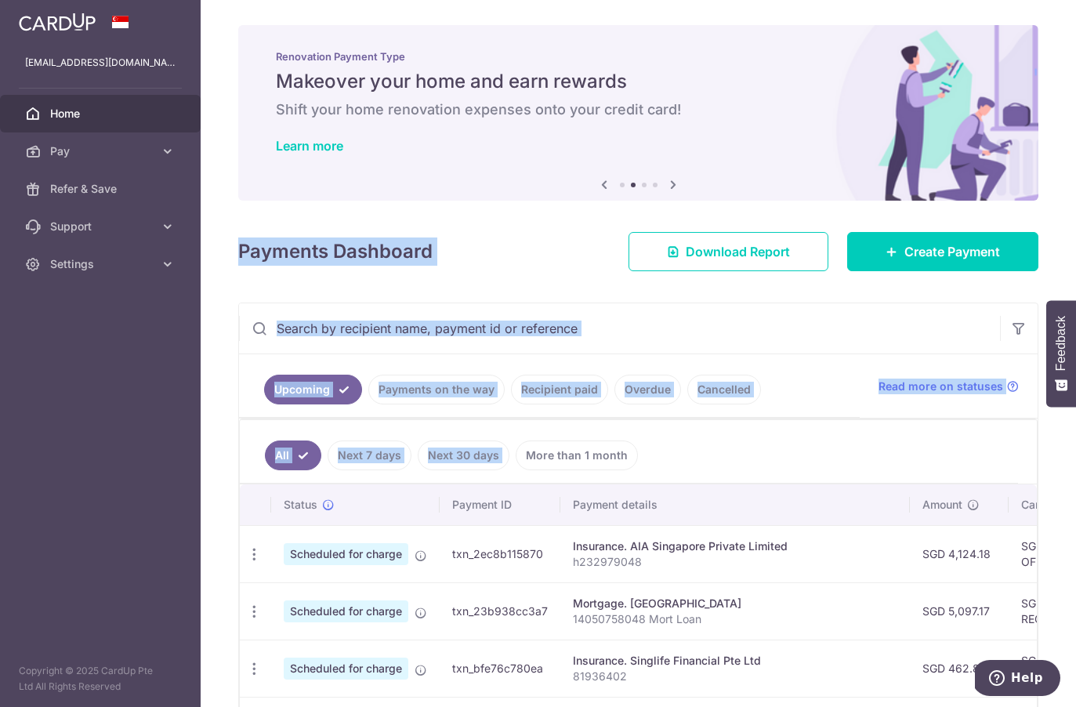
drag, startPoint x: 233, startPoint y: 244, endPoint x: 790, endPoint y: 460, distance: 596.5
click at [790, 460] on div "× Pause Schedule Pause all future payments in this series Pause just this one p…" at bounding box center [638, 353] width 875 height 707
click at [790, 460] on ul "All Next 7 days Next 30 days More than 1 month" at bounding box center [629, 451] width 778 height 63
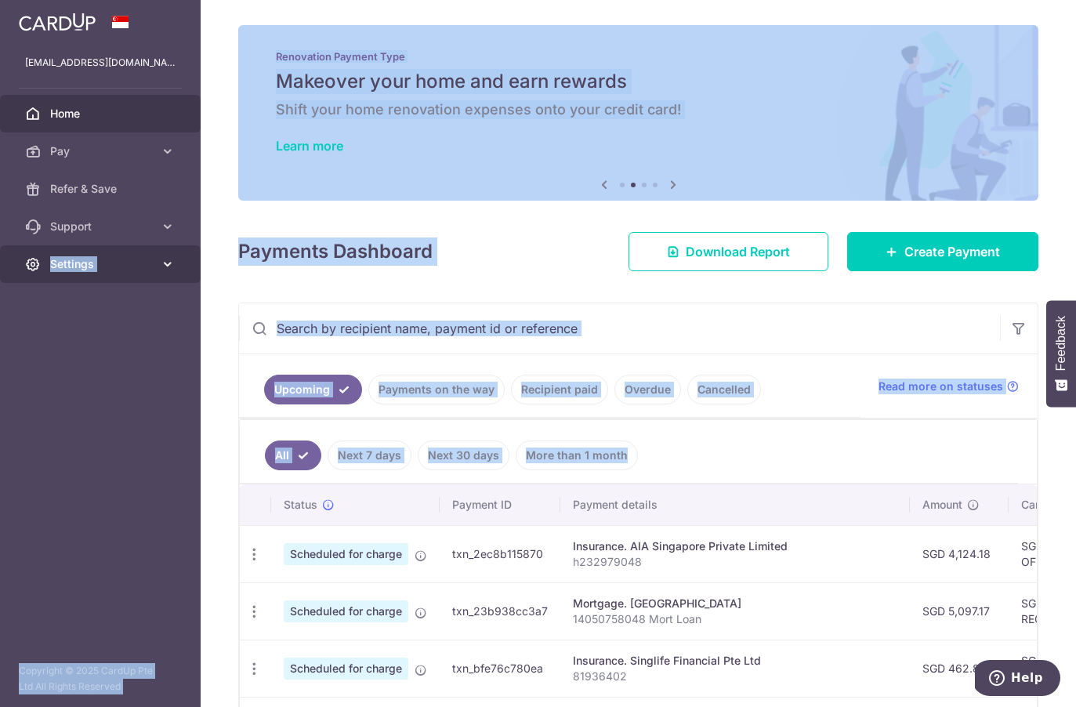
drag, startPoint x: 790, startPoint y: 460, endPoint x: 134, endPoint y: 247, distance: 689.5
click at [134, 247] on main "[EMAIL_ADDRESS][DOMAIN_NAME] Home Pay Payments Recipients Cards Refer & Save Su…" at bounding box center [538, 353] width 1076 height 707
click at [262, 248] on h4 "Payments Dashboard" at bounding box center [335, 251] width 194 height 28
drag, startPoint x: 262, startPoint y: 248, endPoint x: 693, endPoint y: 427, distance: 466.7
click at [693, 427] on div "× Pause Schedule Pause all future payments in this series Pause just this one p…" at bounding box center [638, 353] width 875 height 707
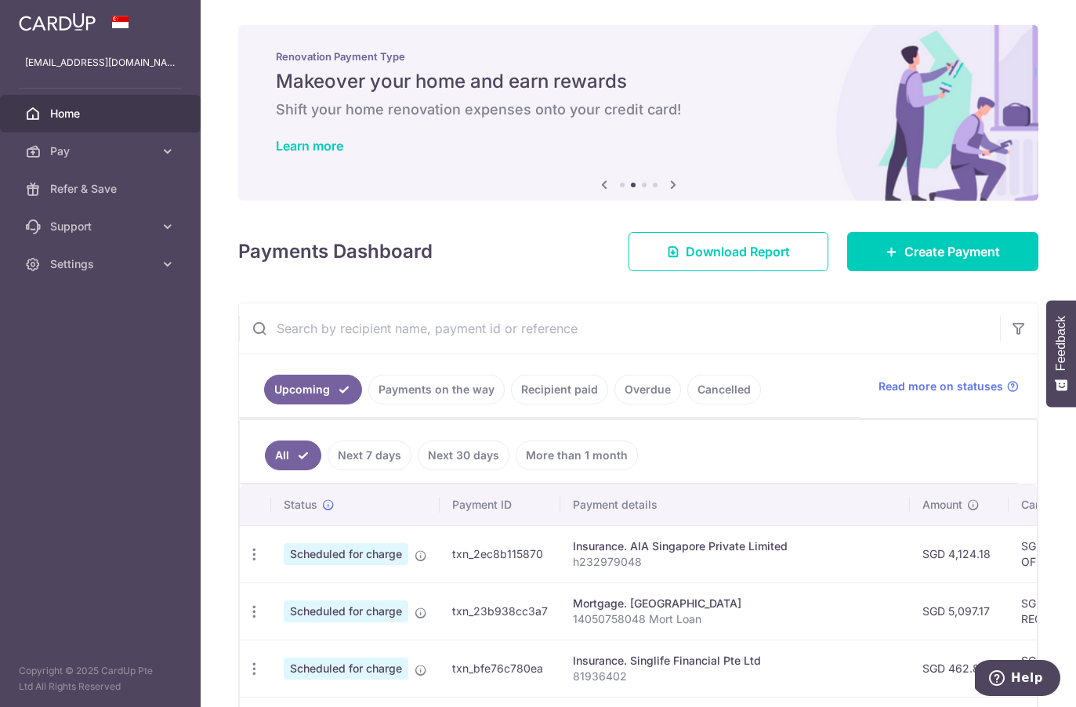
click at [692, 465] on ul "All Next 7 days Next 30 days More than 1 month" at bounding box center [629, 451] width 778 height 63
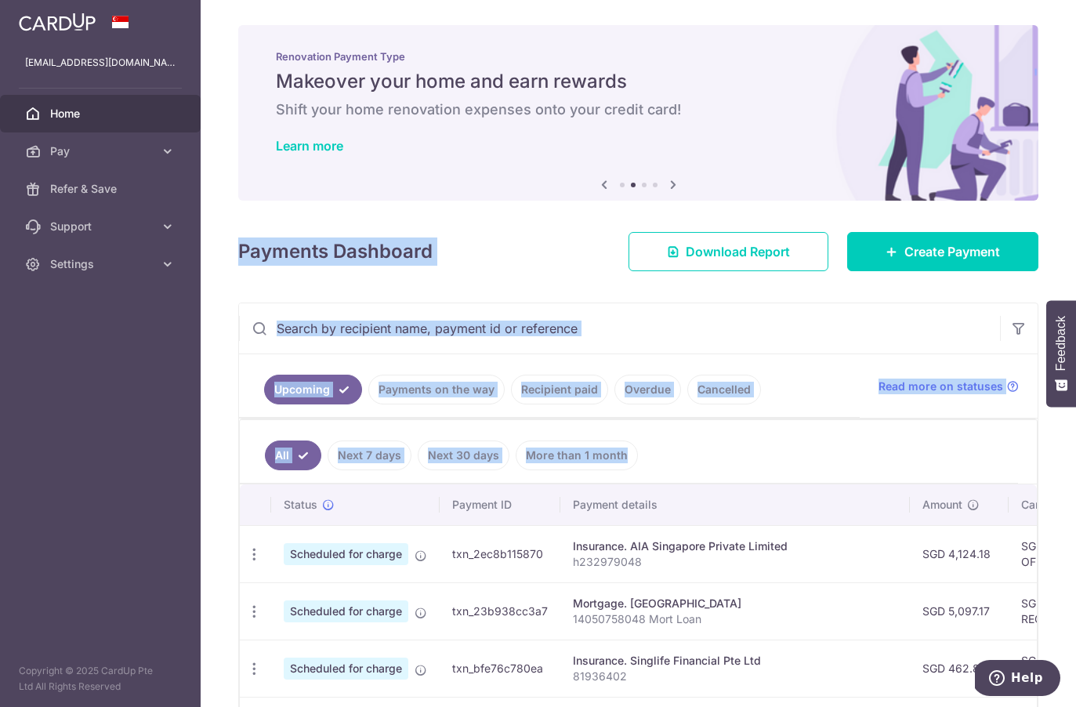
drag, startPoint x: 692, startPoint y: 465, endPoint x: 297, endPoint y: 237, distance: 455.9
click at [297, 237] on div "× Pause Schedule Pause all future payments in this series Pause just this one p…" at bounding box center [638, 353] width 875 height 707
click at [273, 236] on div "Payments Dashboard Download Report Create Payment" at bounding box center [638, 248] width 800 height 45
drag, startPoint x: 273, startPoint y: 236, endPoint x: 769, endPoint y: 529, distance: 576.7
click at [769, 529] on div "× Pause Schedule Pause all future payments in this series Pause just this one p…" at bounding box center [638, 353] width 875 height 707
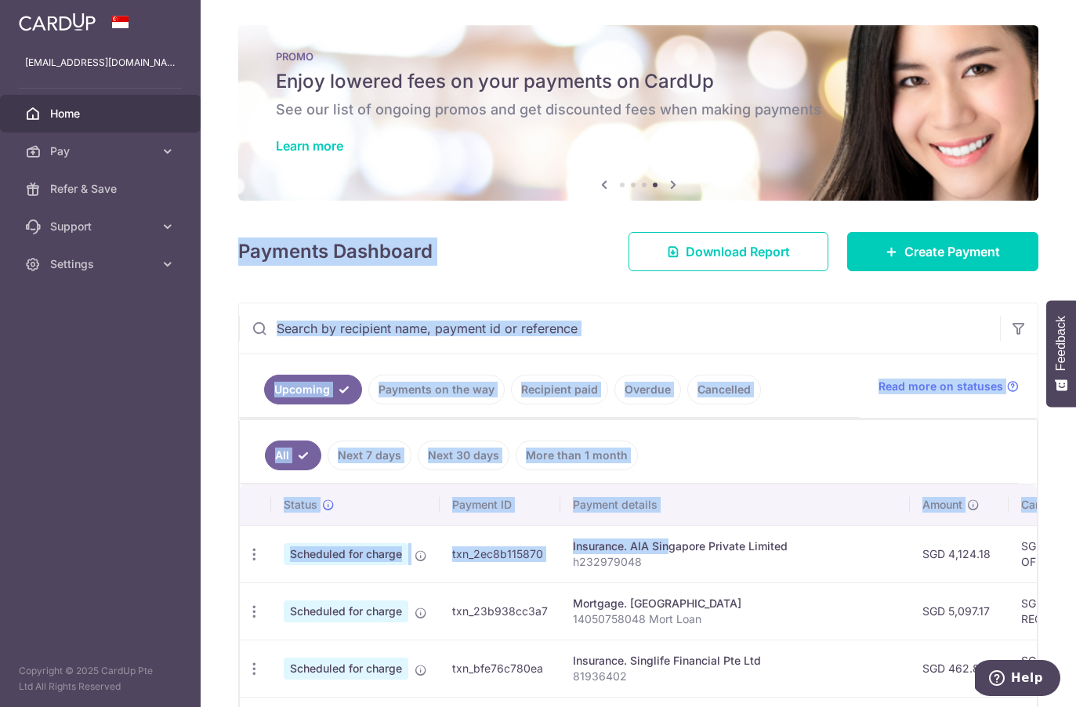
click at [529, 356] on ul "Upcoming Payments on the way Recipient paid Overdue Cancelled" at bounding box center [549, 385] width 620 height 63
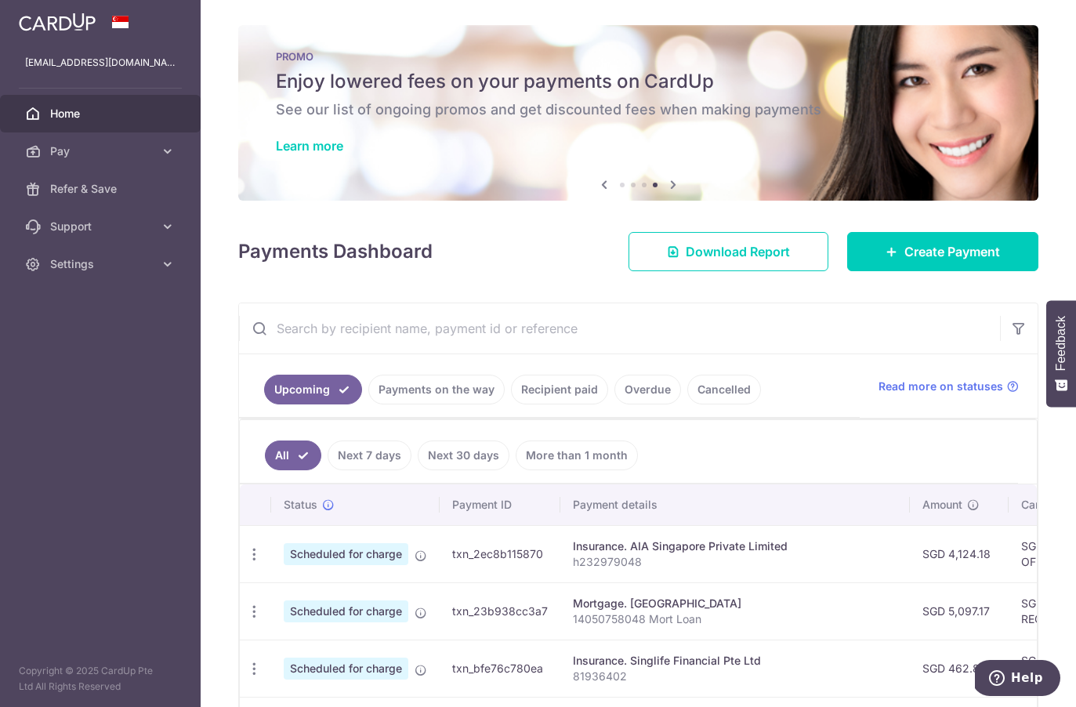
click at [539, 334] on input "text" at bounding box center [619, 328] width 761 height 50
drag, startPoint x: 455, startPoint y: 255, endPoint x: 218, endPoint y: 247, distance: 237.5
click at [218, 247] on div "× Pause Schedule Pause all future payments in this series Pause just this one p…" at bounding box center [638, 353] width 875 height 707
drag, startPoint x: 218, startPoint y: 247, endPoint x: 474, endPoint y: 251, distance: 256.2
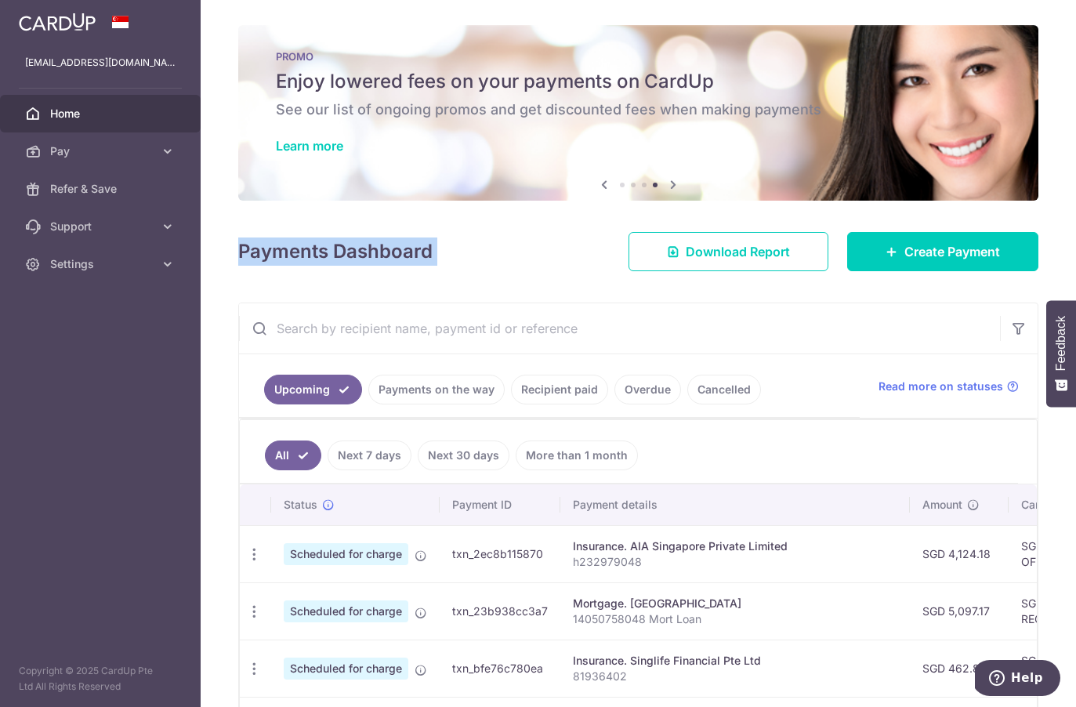
click at [474, 251] on div "× Pause Schedule Pause all future payments in this series Pause just this one p…" at bounding box center [638, 353] width 875 height 707
click at [474, 251] on div "Payments Dashboard Download Report Create Payment" at bounding box center [638, 248] width 800 height 45
drag, startPoint x: 474, startPoint y: 251, endPoint x: 221, endPoint y: 251, distance: 253.0
click at [221, 251] on div "× Pause Schedule Pause all future payments in this series Pause just this one p…" at bounding box center [638, 353] width 875 height 707
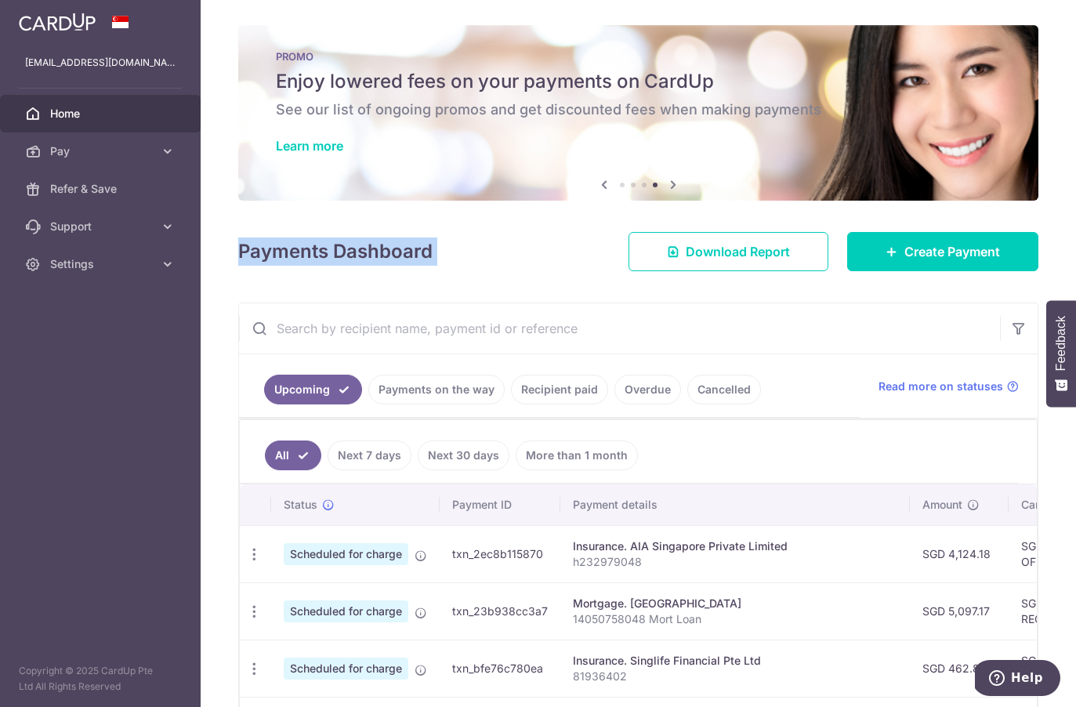
drag, startPoint x: 221, startPoint y: 251, endPoint x: 468, endPoint y: 251, distance: 247.6
click at [468, 251] on div "× Pause Schedule Pause all future payments in this series Pause just this one p…" at bounding box center [638, 353] width 875 height 707
click at [468, 251] on div "Payments Dashboard Download Report Create Payment" at bounding box center [638, 248] width 800 height 45
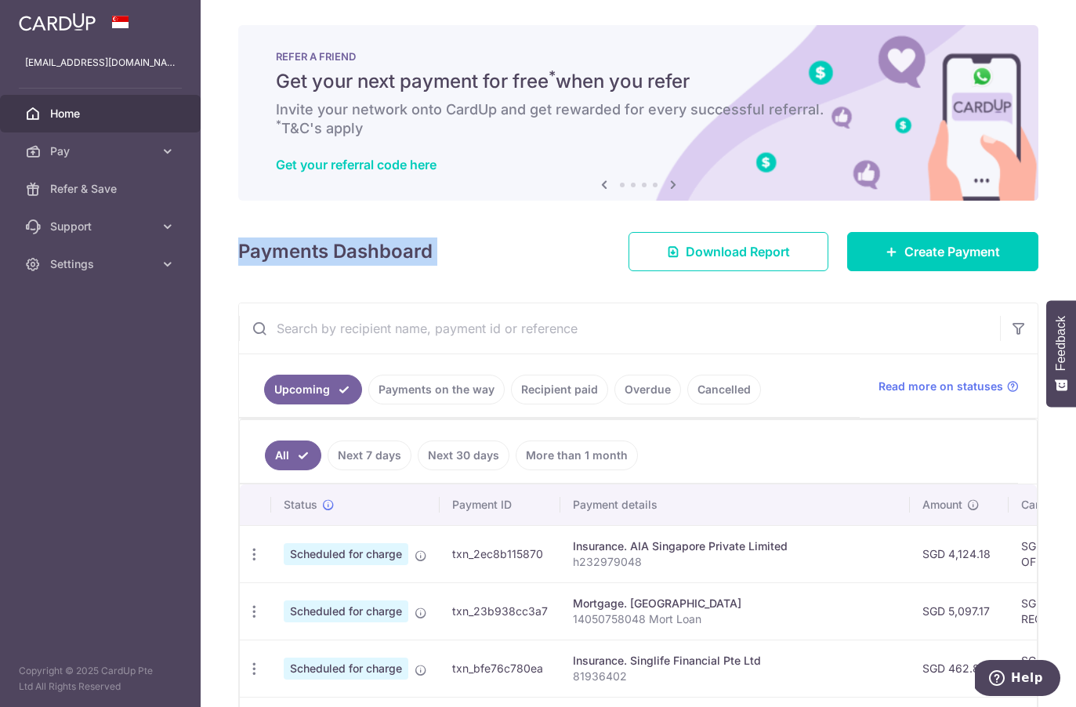
drag, startPoint x: 468, startPoint y: 251, endPoint x: 208, endPoint y: 251, distance: 260.9
click at [208, 251] on div "× Pause Schedule Pause all future payments in this series Pause just this one p…" at bounding box center [638, 353] width 875 height 707
drag, startPoint x: 208, startPoint y: 251, endPoint x: 503, endPoint y: 266, distance: 295.7
click at [503, 266] on div "× Pause Schedule Pause all future payments in this series Pause just this one p…" at bounding box center [638, 353] width 875 height 707
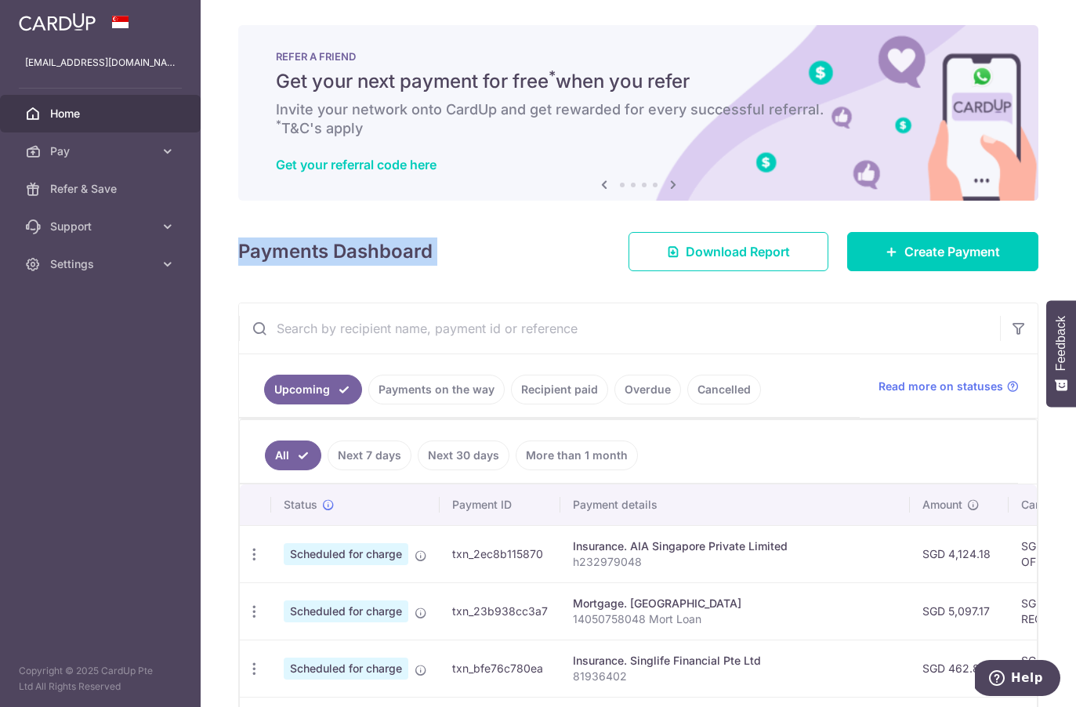
click at [503, 266] on div "Payments Dashboard Download Report Create Payment" at bounding box center [638, 248] width 800 height 45
drag, startPoint x: 503, startPoint y: 266, endPoint x: 280, endPoint y: 266, distance: 222.5
click at [280, 266] on div "Payments Dashboard Download Report Create Payment" at bounding box center [638, 248] width 800 height 45
